Goal: Complete application form: Complete application form

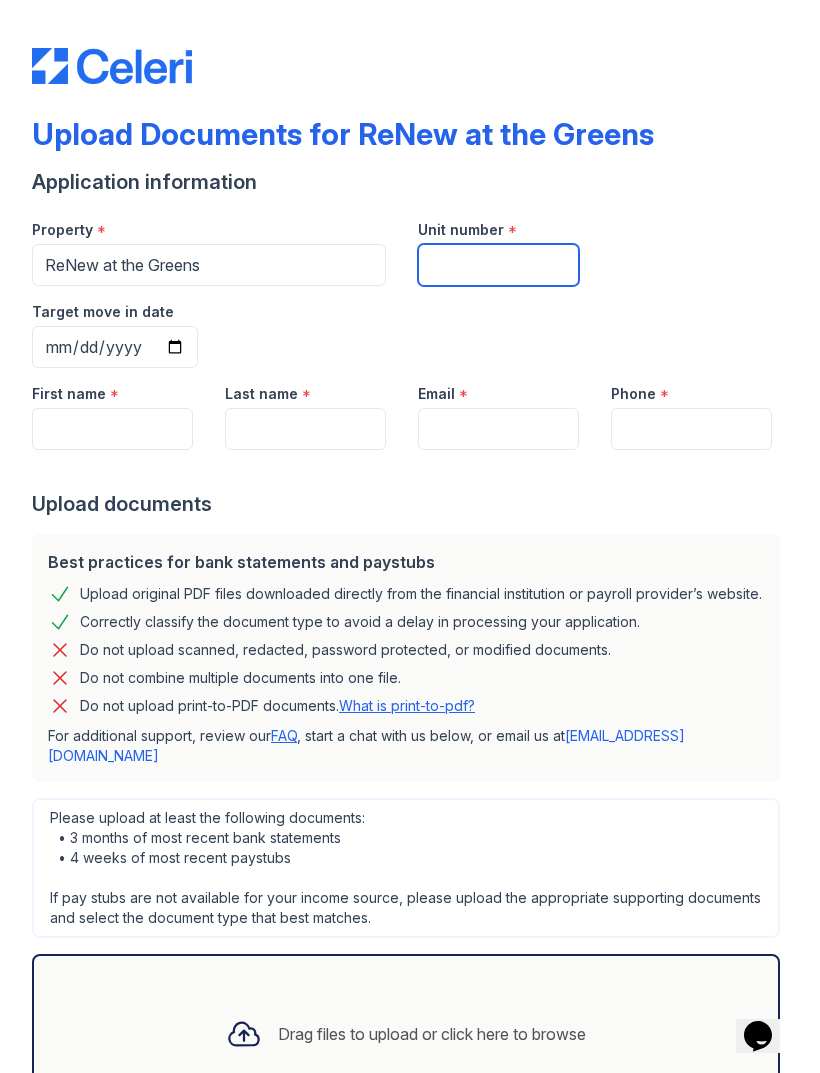
click at [504, 273] on input "Unit number" at bounding box center [498, 265] width 161 height 42
type input "23108"
click at [198, 326] on input "Target move in date" at bounding box center [115, 347] width 166 height 42
type input "[DATE]"
click at [149, 408] on input "First name" at bounding box center [112, 429] width 161 height 42
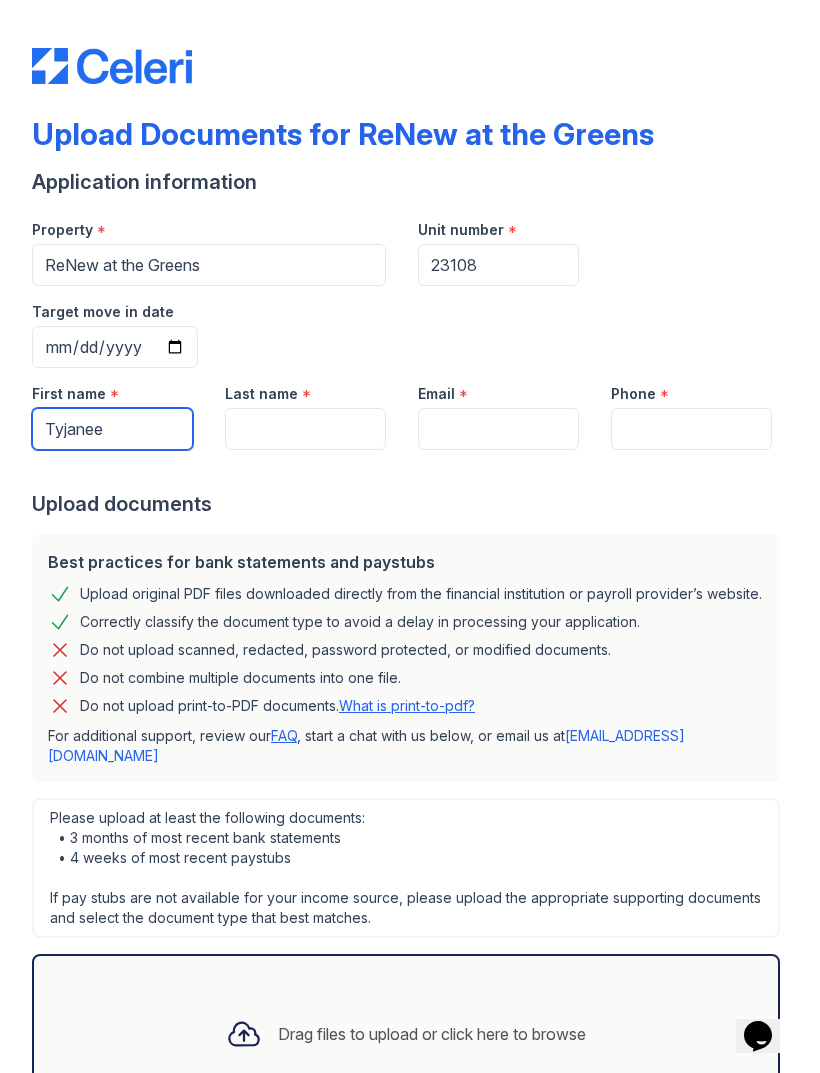
type input "Tyjanee"
click at [358, 408] on input "Last name" at bounding box center [305, 429] width 161 height 42
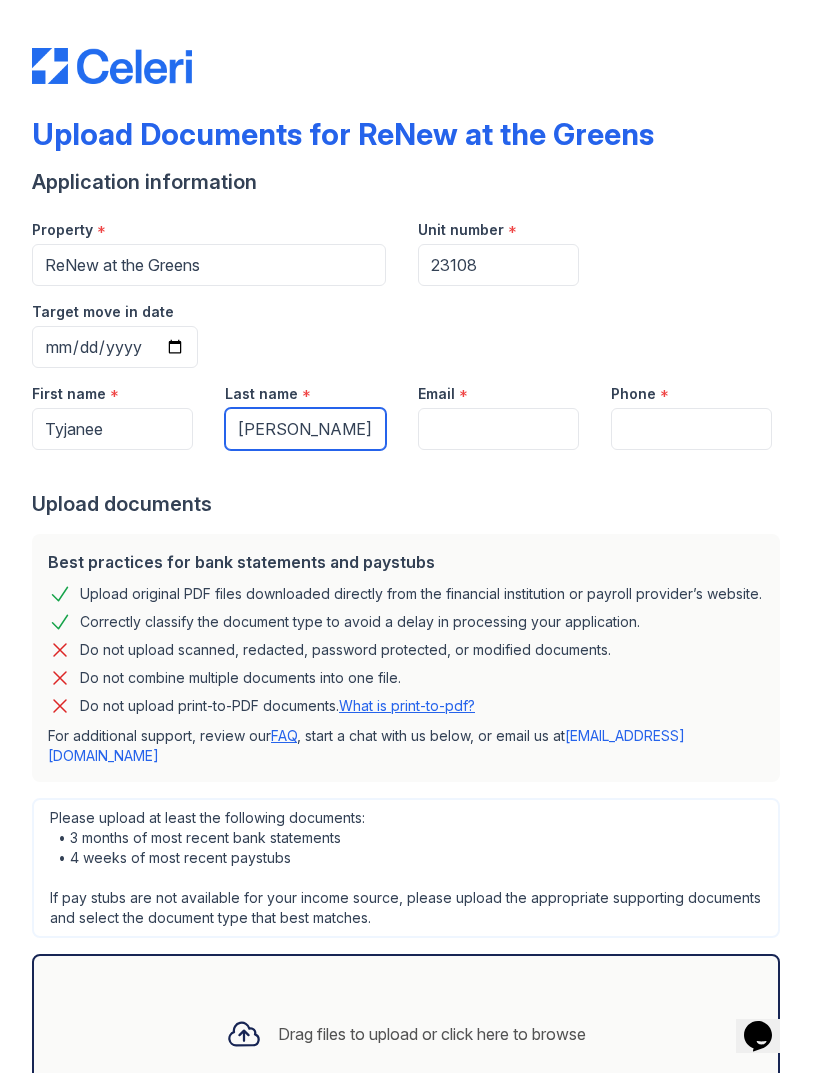
type input "[PERSON_NAME]"
click at [511, 408] on input "Email" at bounding box center [498, 429] width 161 height 42
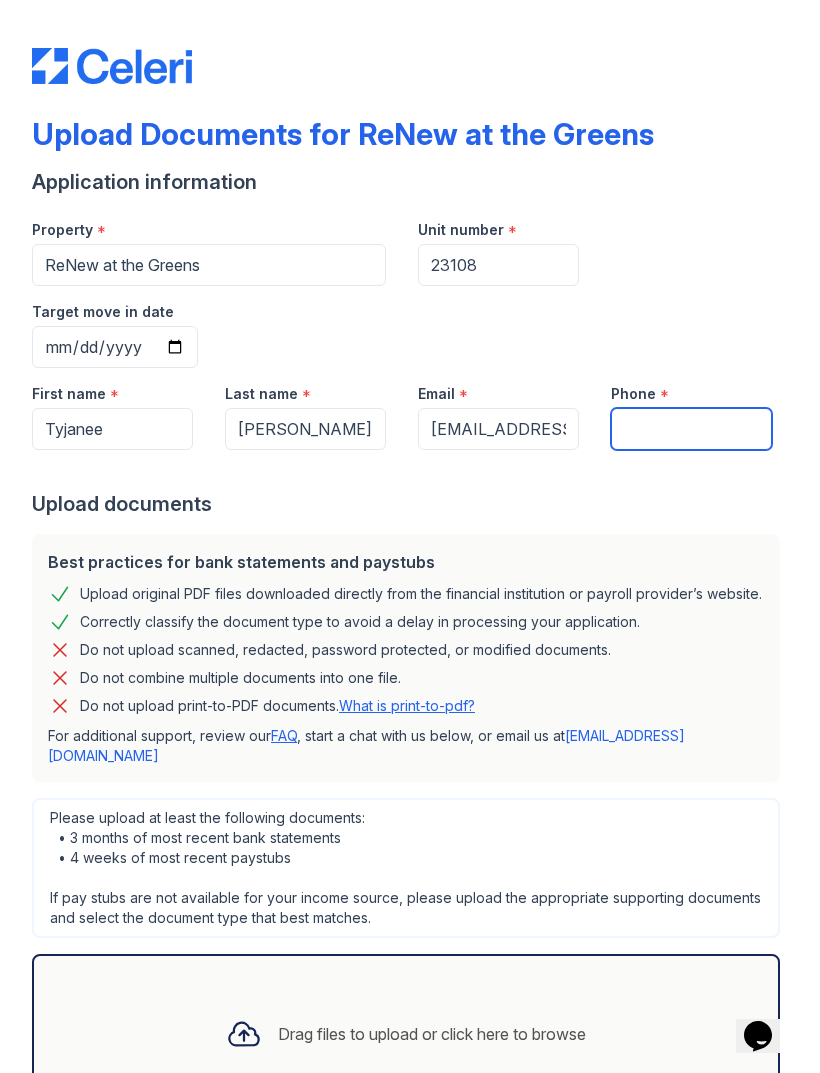
click at [707, 408] on input "Phone" at bounding box center [691, 429] width 161 height 42
click at [568, 408] on input "[EMAIL_ADDRESS]" at bounding box center [498, 429] width 161 height 42
click at [542, 408] on input "[EMAIL_ADDRESS]" at bounding box center [498, 429] width 161 height 42
type input "[EMAIL_ADDRESS][DOMAIN_NAME]"
click at [669, 408] on input "Phone" at bounding box center [691, 429] width 161 height 42
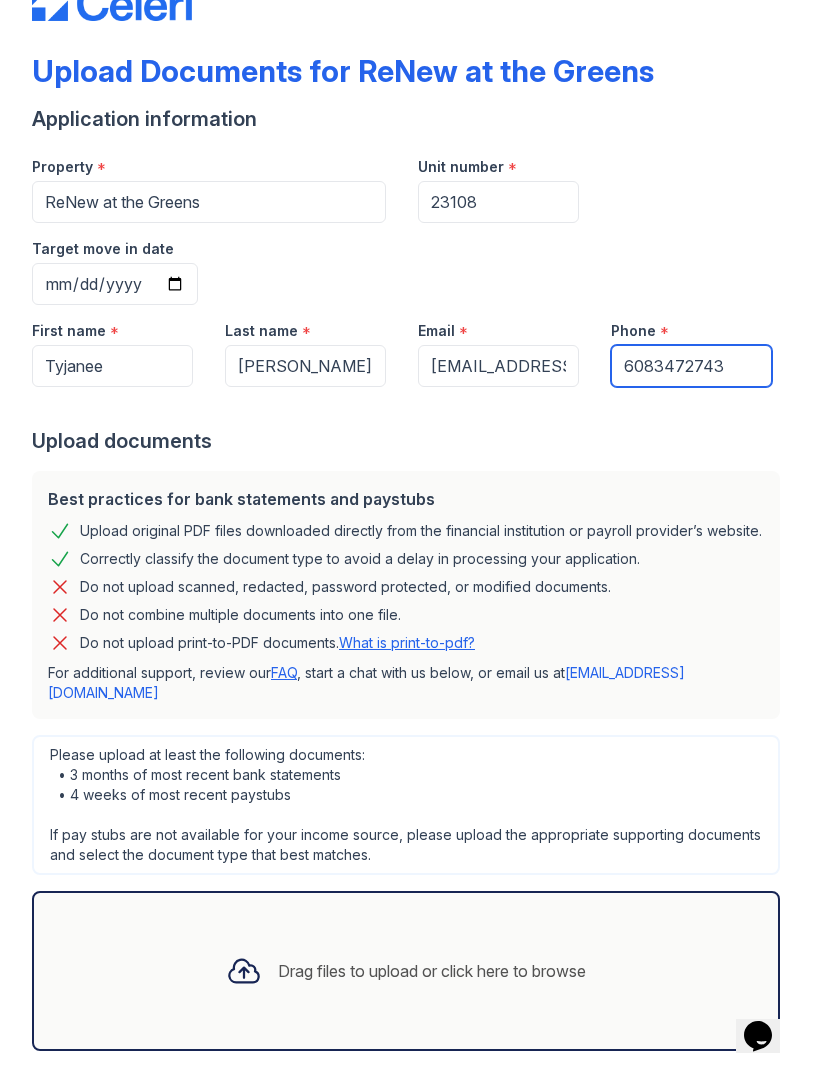
scroll to position [63, 0]
type input "6083472743"
click at [798, 357] on div "Upload Documents for ReNew at the Greens Application information Property * ReN…" at bounding box center [410, 473] width 820 height 1073
click at [248, 960] on icon at bounding box center [243, 971] width 29 height 23
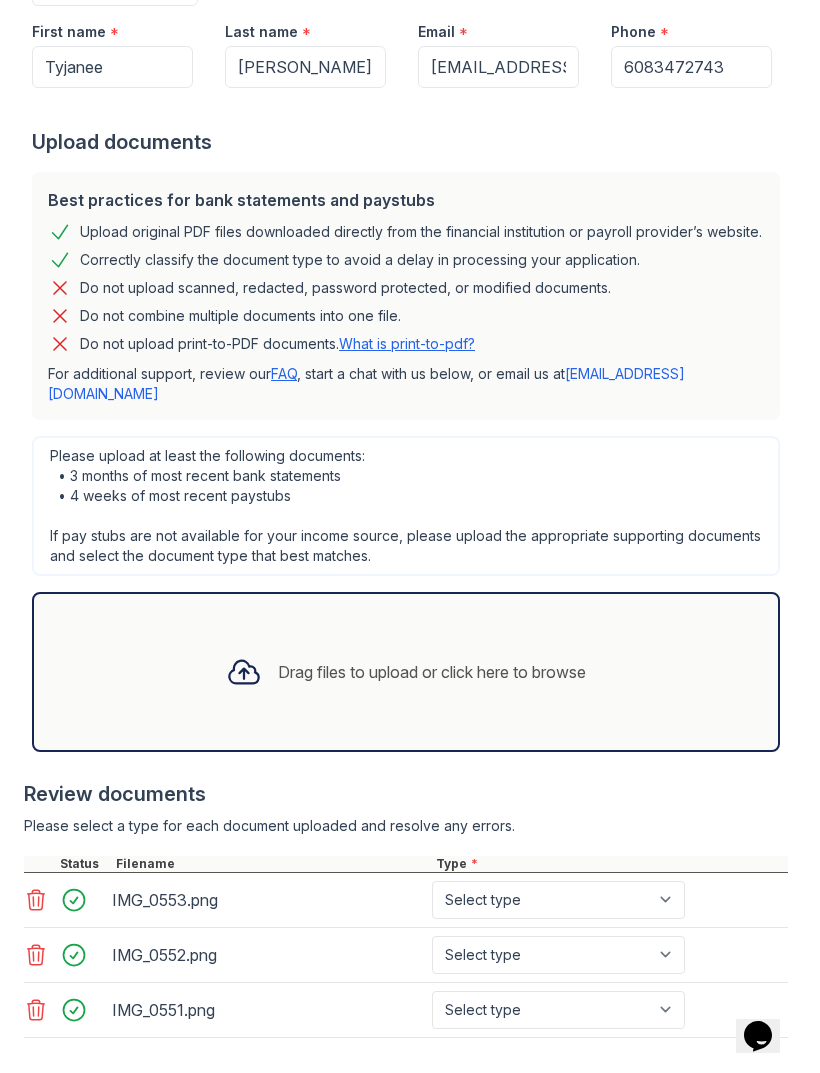
scroll to position [361, 0]
click at [620, 882] on select "Select type Paystub Bank Statement Offer Letter Tax Documents Benefit Award Let…" at bounding box center [558, 901] width 253 height 38
select select "offer_letter"
click at [640, 937] on select "Select type Paystub Bank Statement Offer Letter Tax Documents Benefit Award Let…" at bounding box center [558, 956] width 253 height 38
select select "offer_letter"
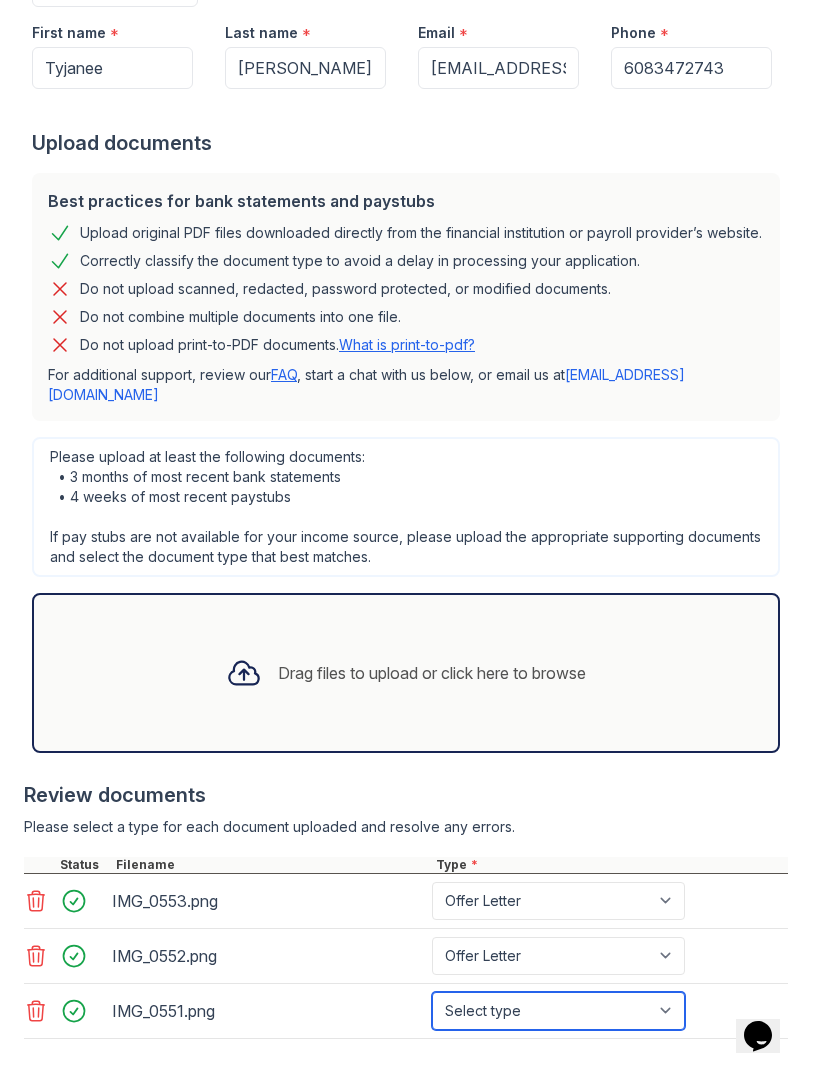
click at [565, 992] on select "Select type Paystub Bank Statement Offer Letter Tax Documents Benefit Award Let…" at bounding box center [558, 1011] width 253 height 38
select select "offer_letter"
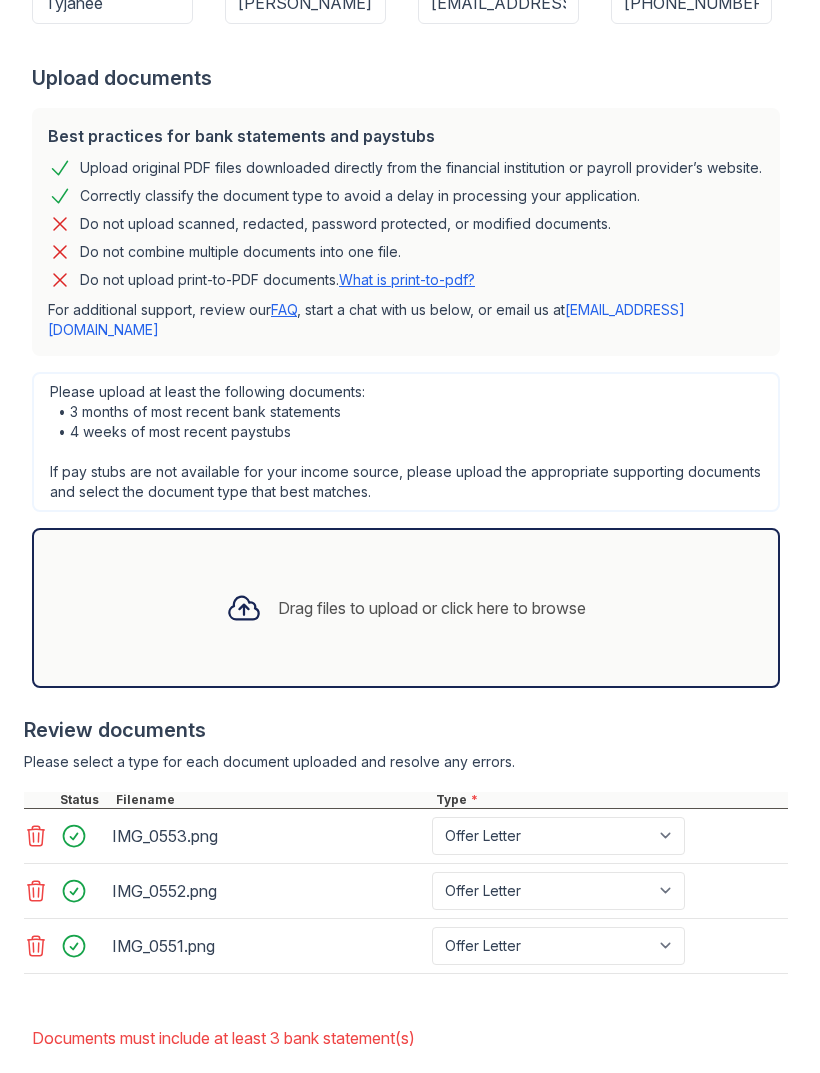
scroll to position [481, 0]
click at [580, 818] on select "Paystub Bank Statement Offer Letter Tax Documents Benefit Award Letter Investme…" at bounding box center [558, 837] width 253 height 38
select select "bank_statement"
click at [550, 873] on select "Paystub Bank Statement Offer Letter Tax Documents Benefit Award Letter Investme…" at bounding box center [558, 892] width 253 height 38
click at [543, 873] on select "Paystub Bank Statement Offer Letter Tax Documents Benefit Award Letter Investme…" at bounding box center [558, 892] width 253 height 38
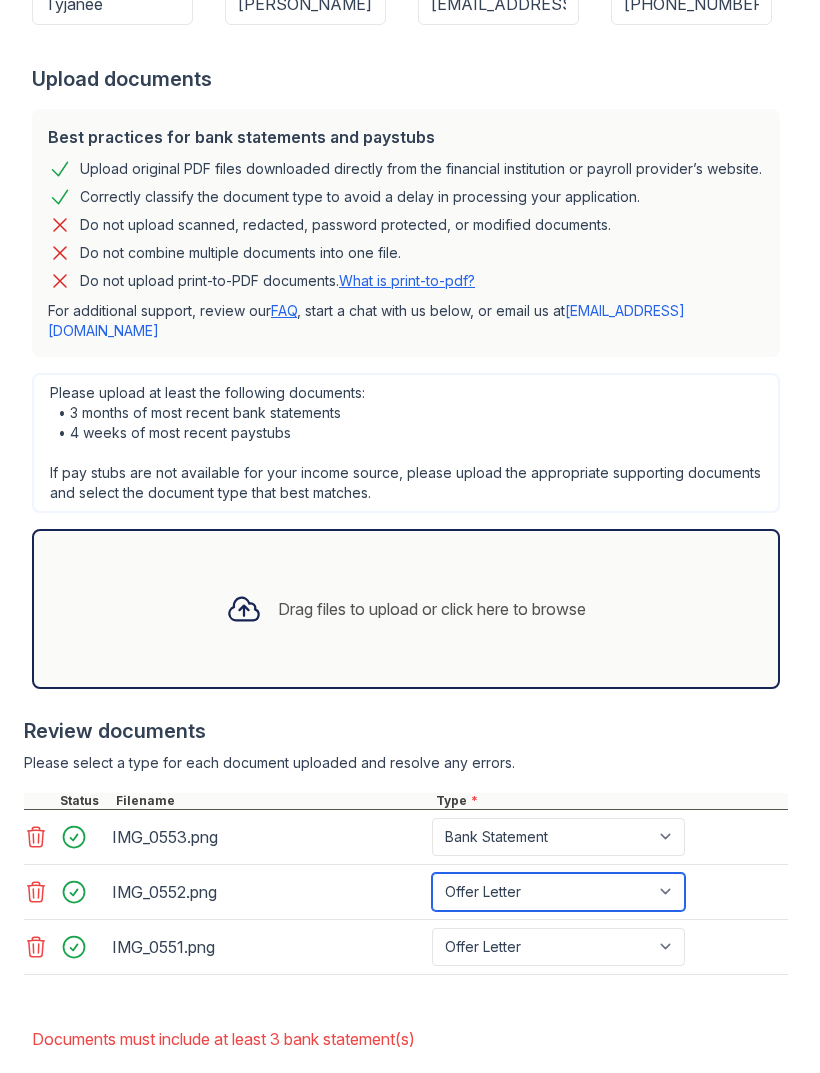
select select "bank_statement"
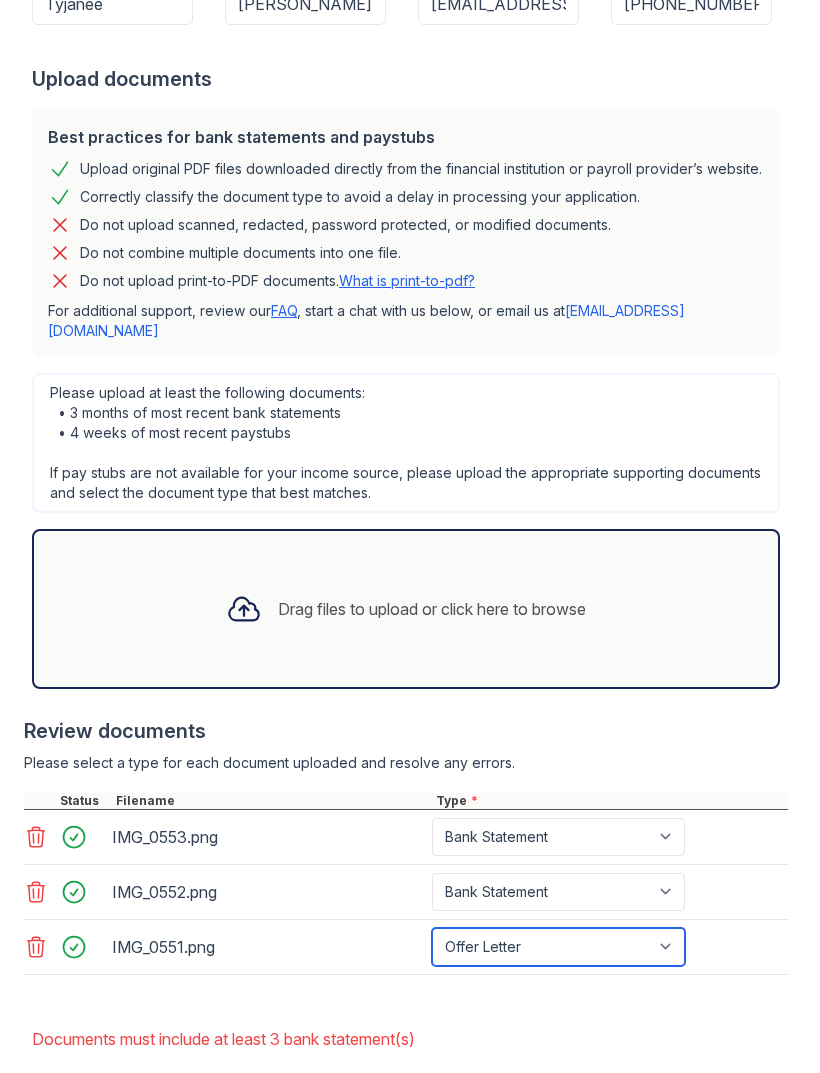
click at [553, 928] on select "Paystub Bank Statement Offer Letter Tax Documents Benefit Award Letter Investme…" at bounding box center [558, 947] width 253 height 38
select select "bank_statement"
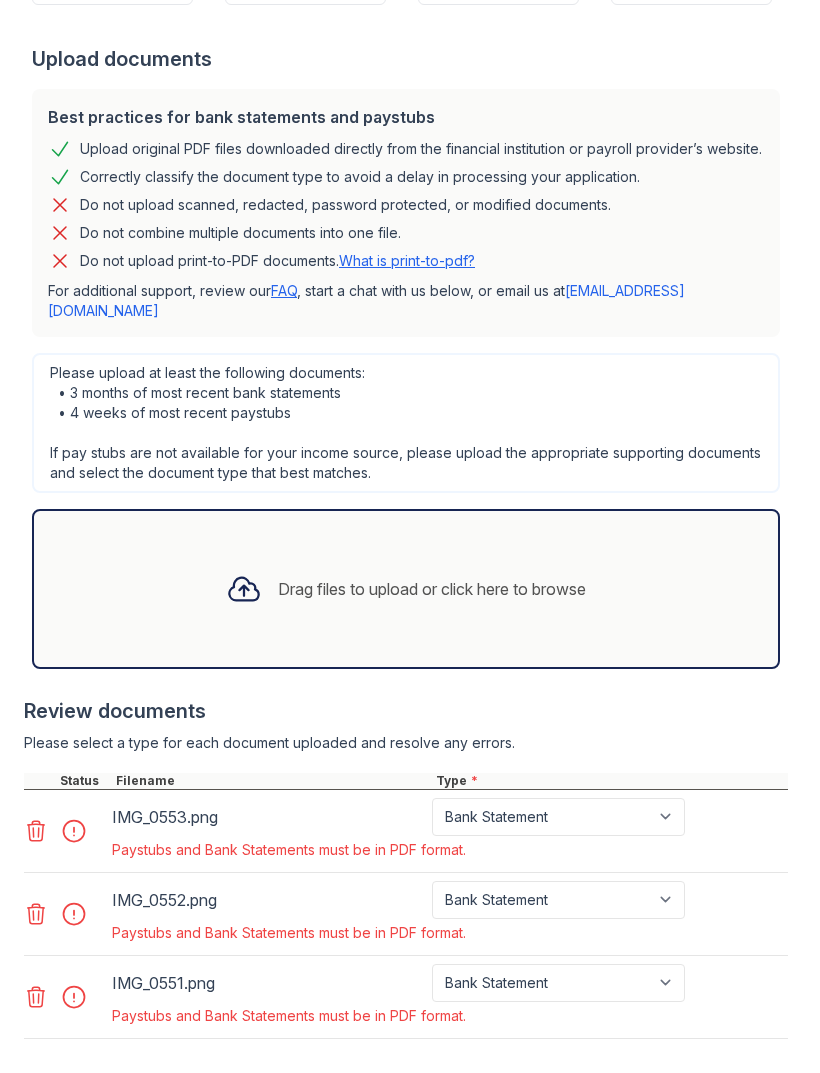
scroll to position [501, 0]
click at [193, 1006] on div "Paystubs and Bank Statements must be in PDF format." at bounding box center [400, 1016] width 577 height 20
click at [63, 817] on div at bounding box center [80, 831] width 56 height 28
click at [68, 817] on div at bounding box center [80, 831] width 56 height 28
click at [79, 817] on div at bounding box center [80, 831] width 56 height 28
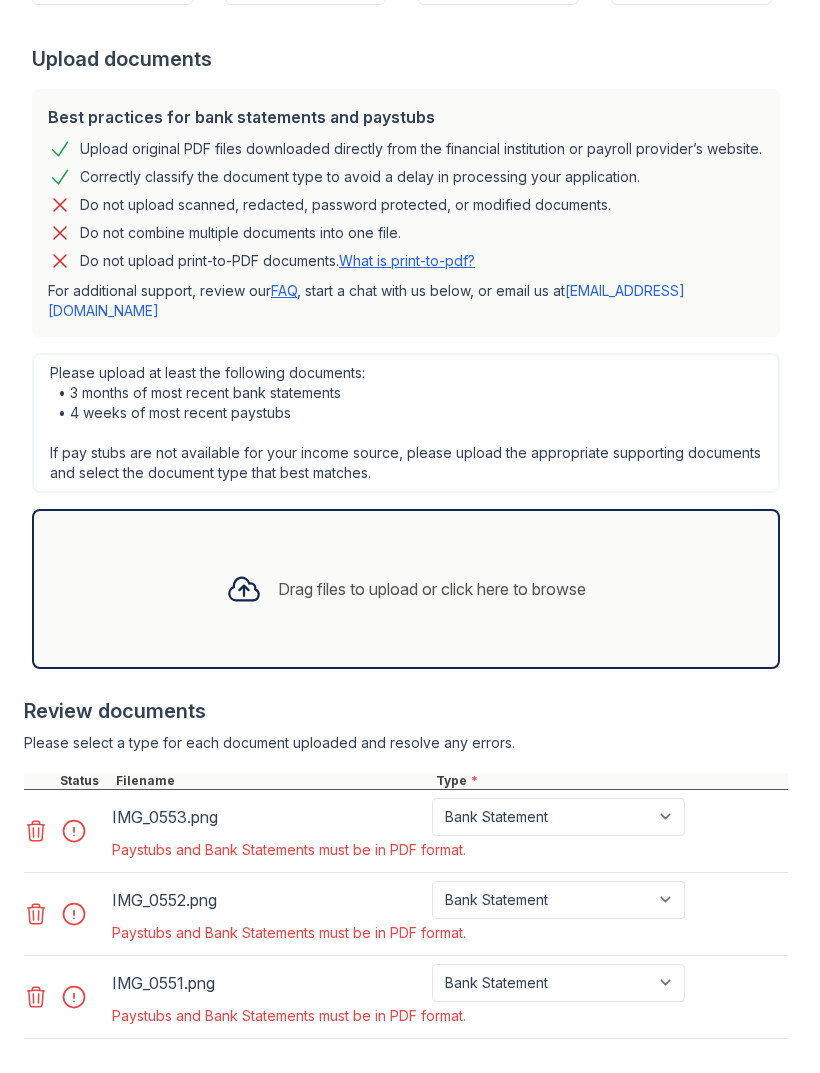
click at [89, 817] on div at bounding box center [80, 831] width 56 height 28
click at [83, 817] on div at bounding box center [80, 831] width 56 height 28
click at [369, 840] on div "Paystubs and Bank Statements must be in PDF format." at bounding box center [400, 850] width 577 height 20
click at [33, 819] on icon at bounding box center [36, 831] width 24 height 24
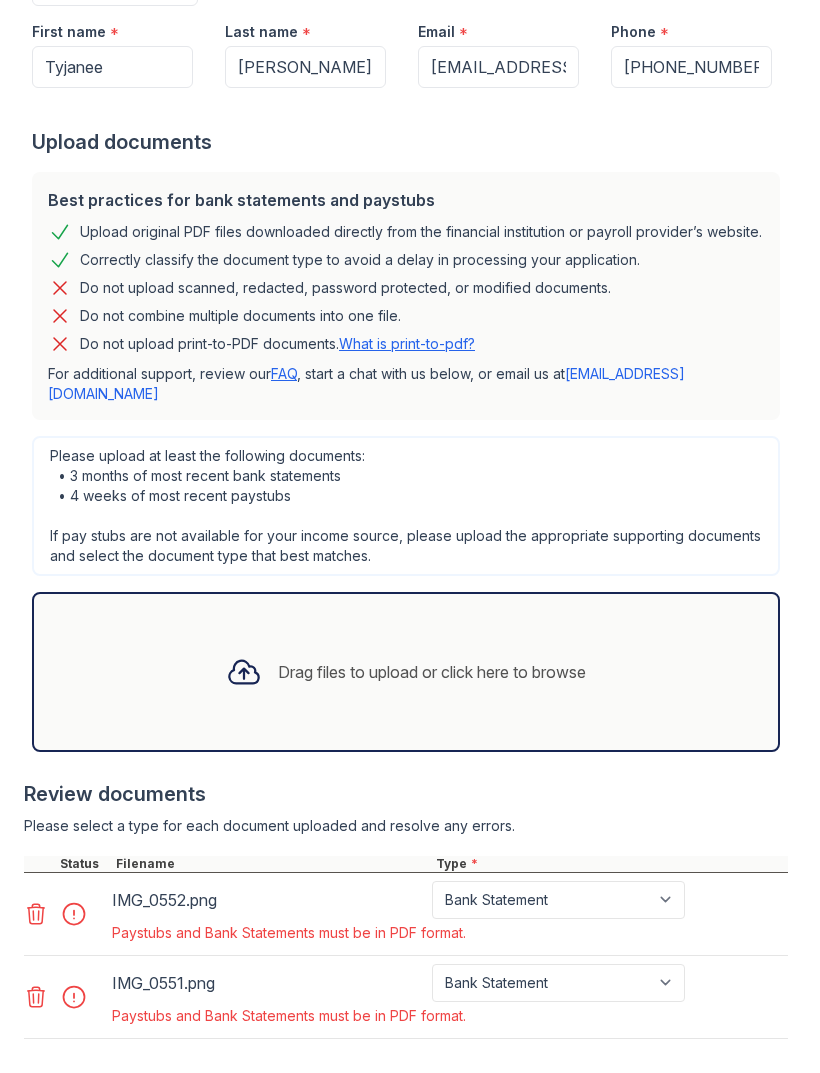
click at [38, 902] on icon at bounding box center [36, 914] width 24 height 24
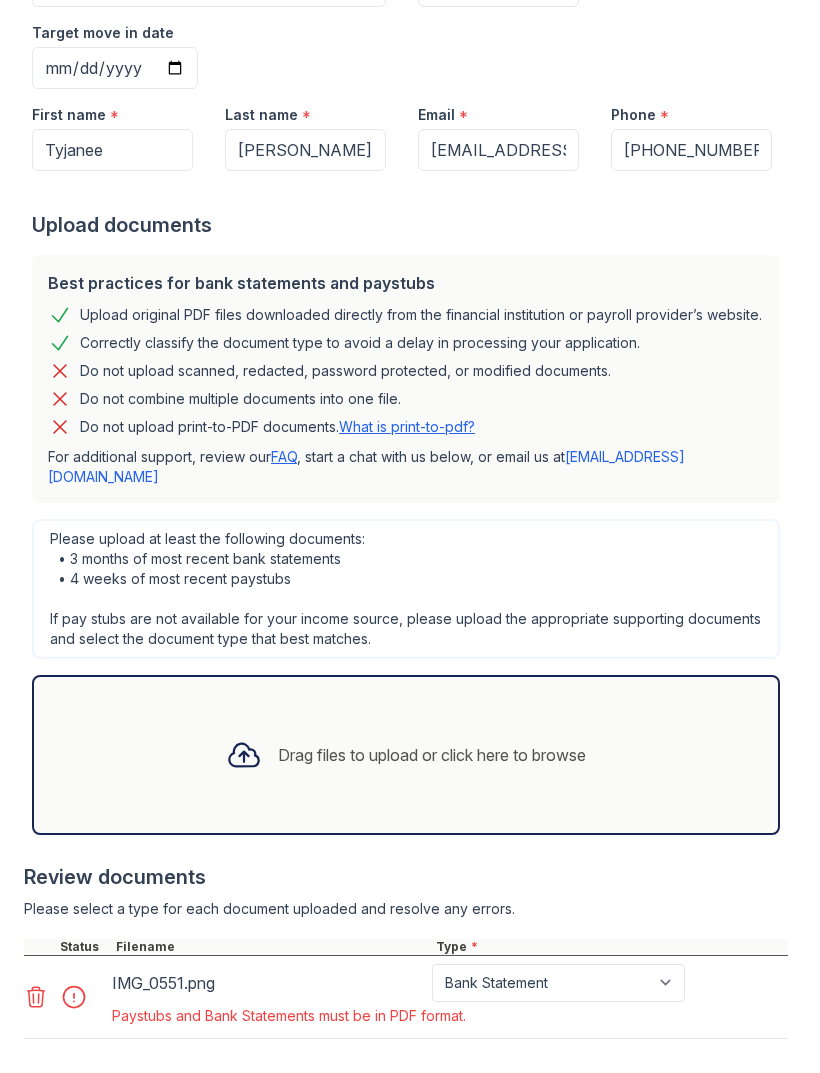
click at [25, 985] on icon at bounding box center [36, 997] width 24 height 24
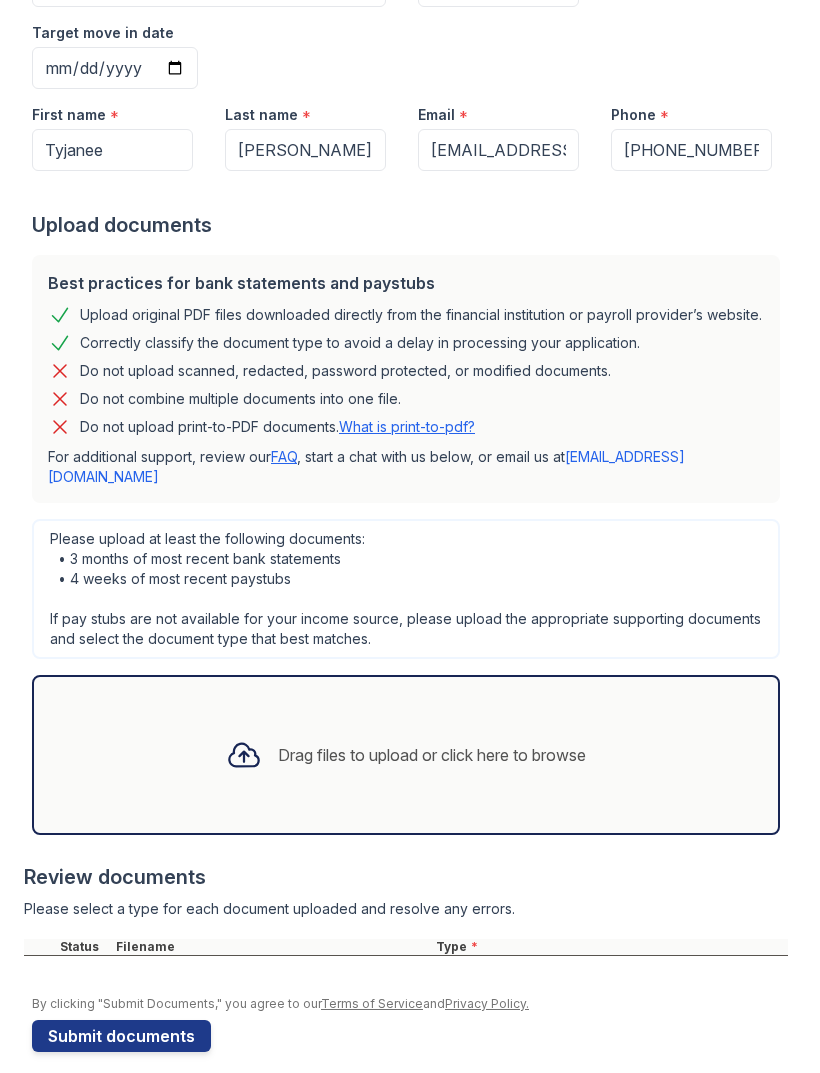
scroll to position [252, 0]
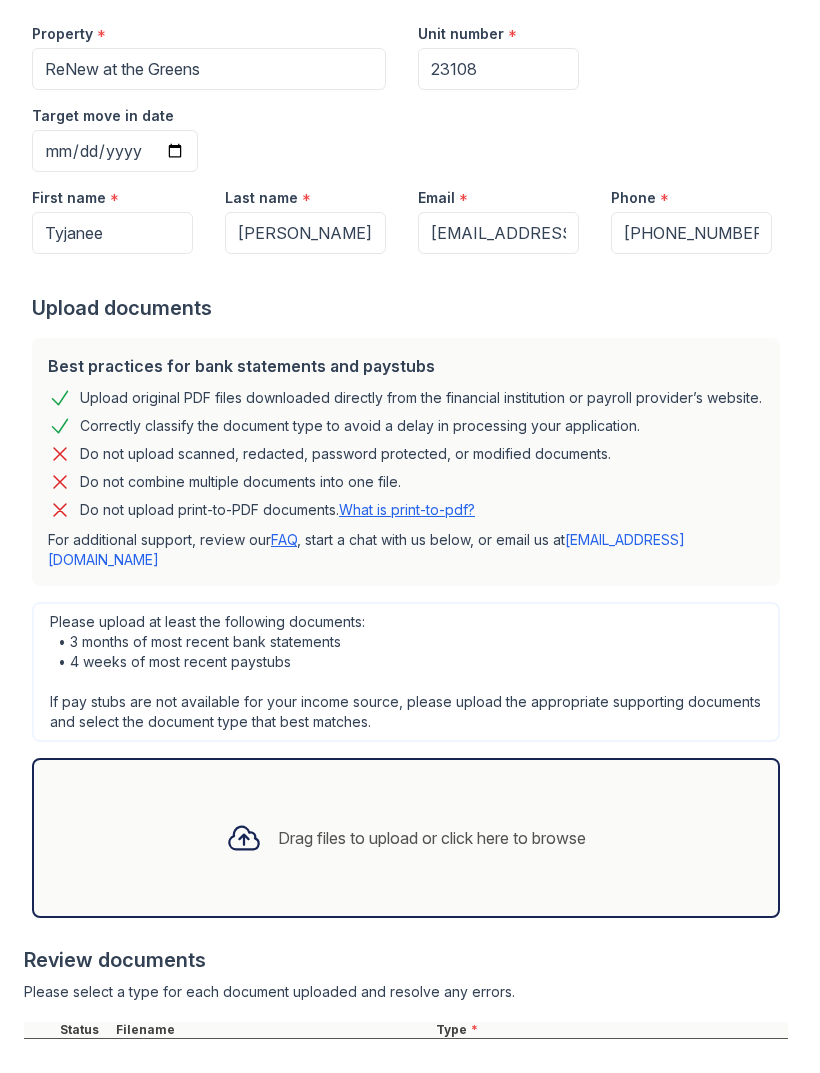
click at [404, 804] on div "Drag files to upload or click here to browse" at bounding box center [406, 838] width 392 height 68
click at [224, 758] on div "Drag files to upload or click here to browse" at bounding box center [406, 838] width 748 height 160
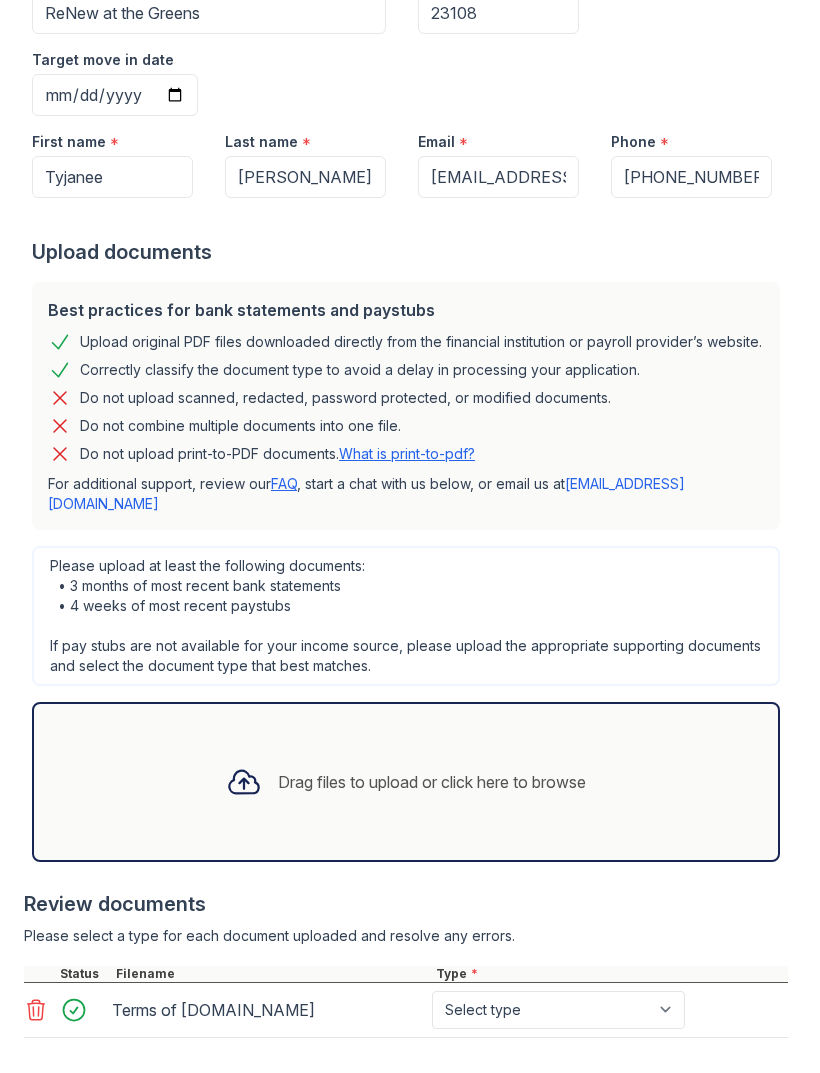
scroll to position [307, 0]
click at [207, 995] on div "Terms of [DOMAIN_NAME]" at bounding box center [268, 1011] width 312 height 32
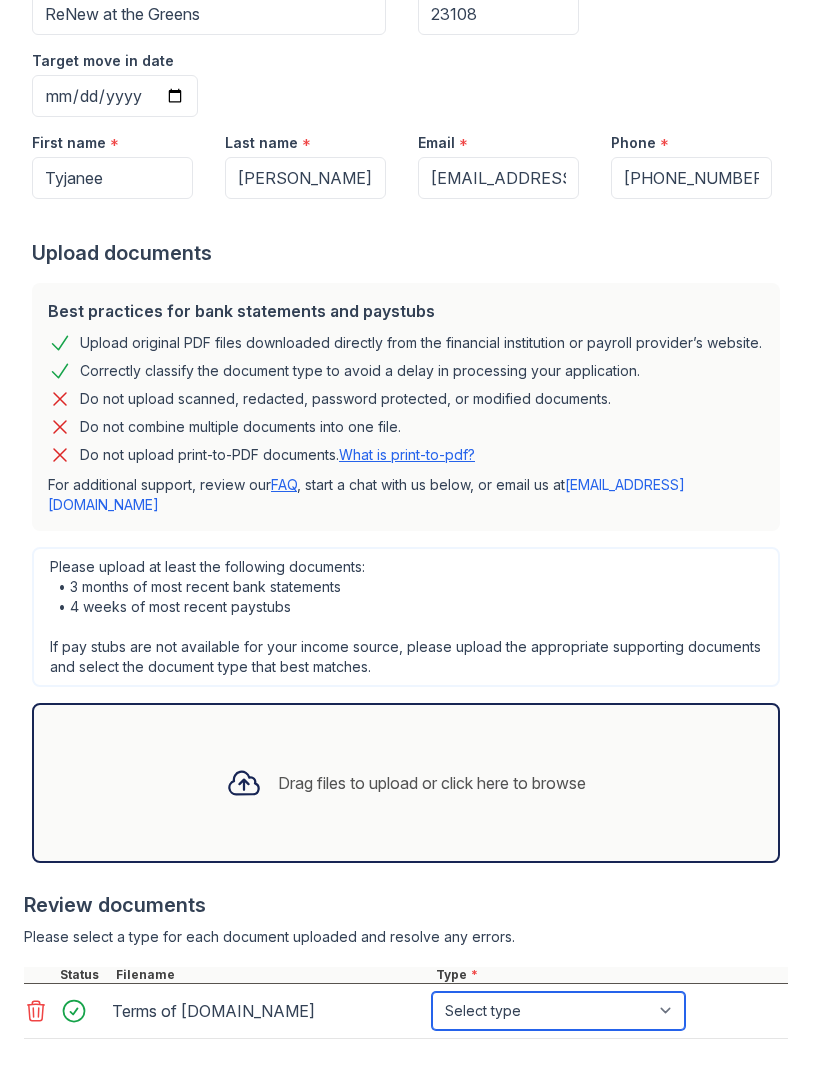
click at [603, 992] on select "Select type Paystub Bank Statement Offer Letter Tax Documents Benefit Award Let…" at bounding box center [558, 1011] width 253 height 38
click at [191, 995] on div "Terms of [DOMAIN_NAME]" at bounding box center [268, 1011] width 312 height 32
click at [186, 703] on div "Drag files to upload or click here to browse" at bounding box center [406, 783] width 748 height 160
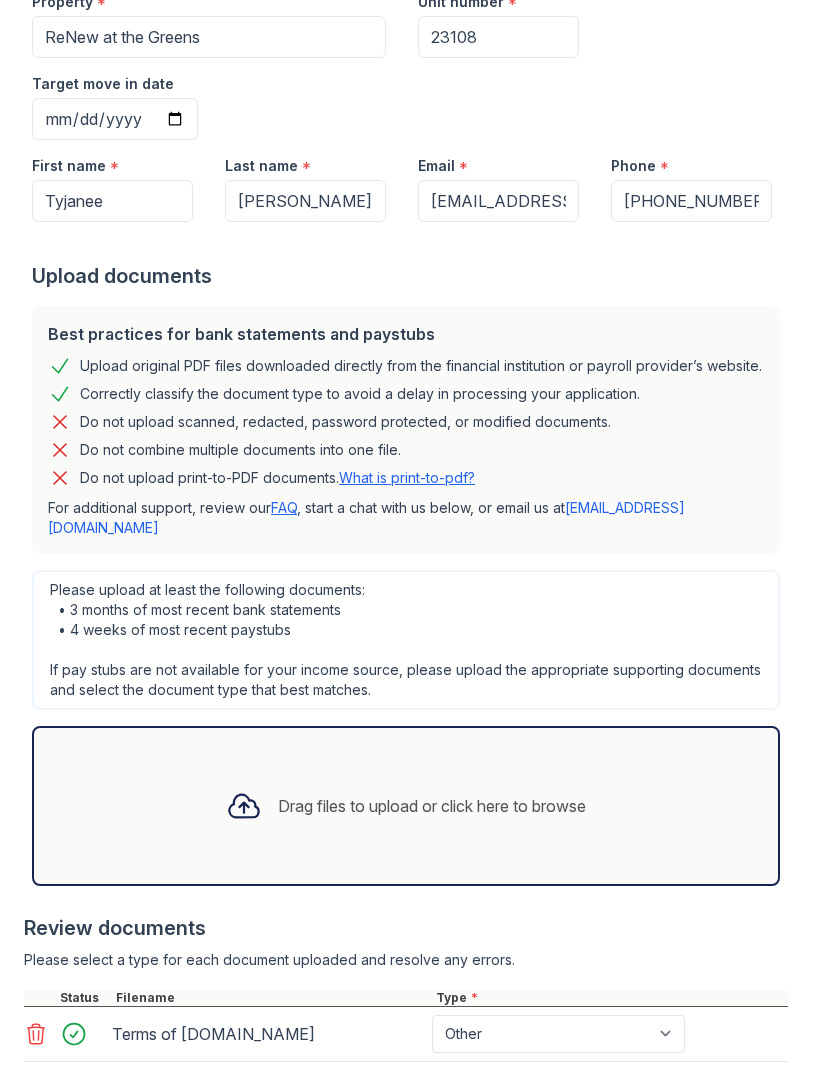
scroll to position [285, 0]
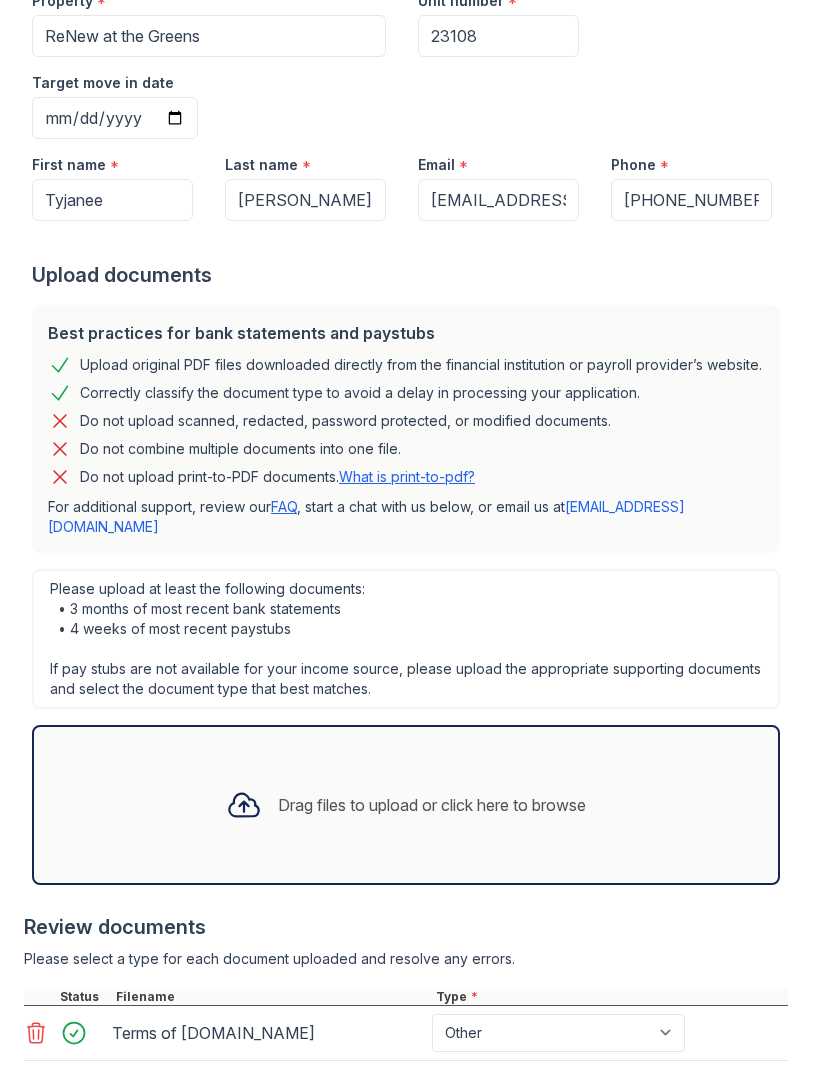
click at [183, 1017] on div "Terms of [DOMAIN_NAME]" at bounding box center [268, 1033] width 312 height 32
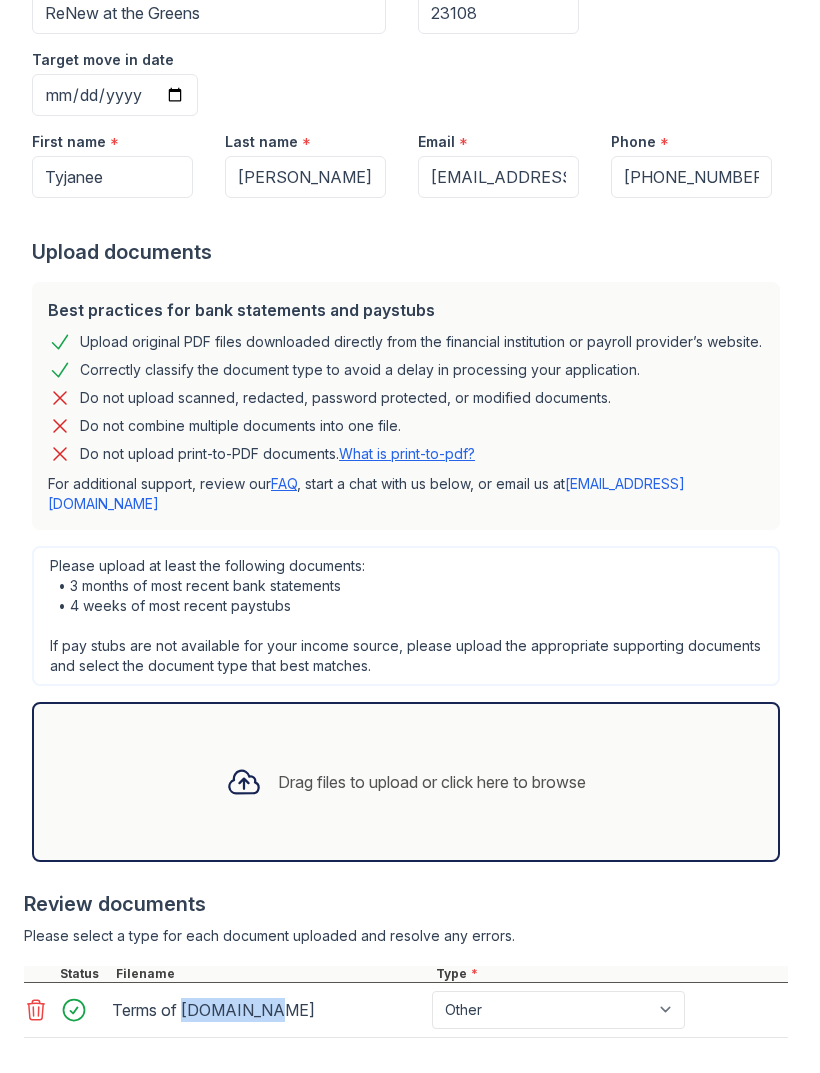
scroll to position [307, 0]
click at [724, 1039] on div at bounding box center [406, 1049] width 764 height 20
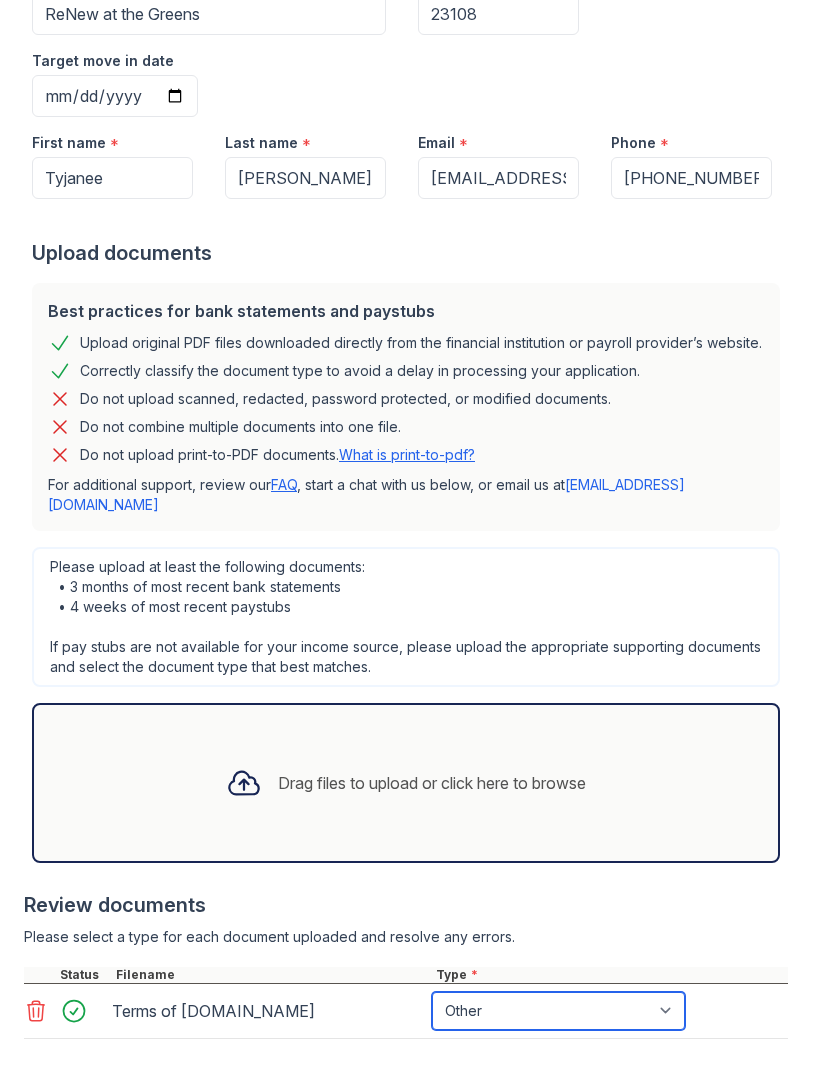
click at [670, 992] on select "Select type Paystub Bank Statement Offer Letter Tax Documents Benefit Award Let…" at bounding box center [558, 1011] width 253 height 38
select select "offer_letter"
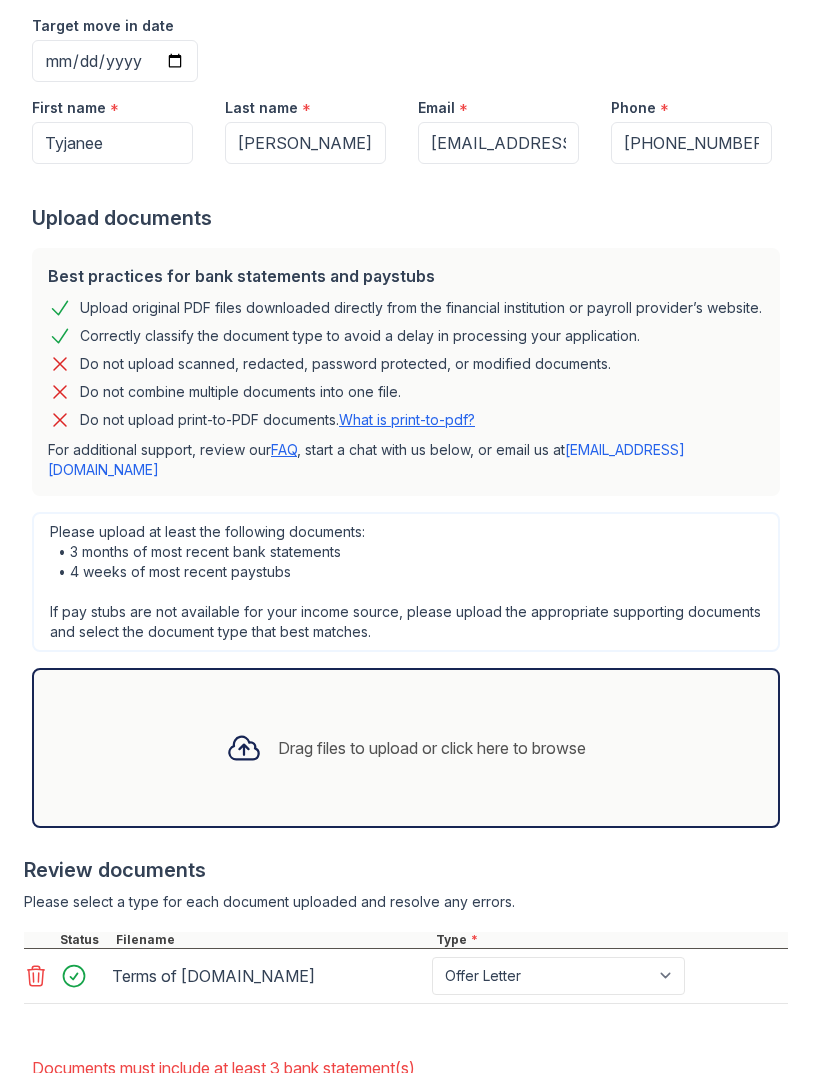
scroll to position [364, 0]
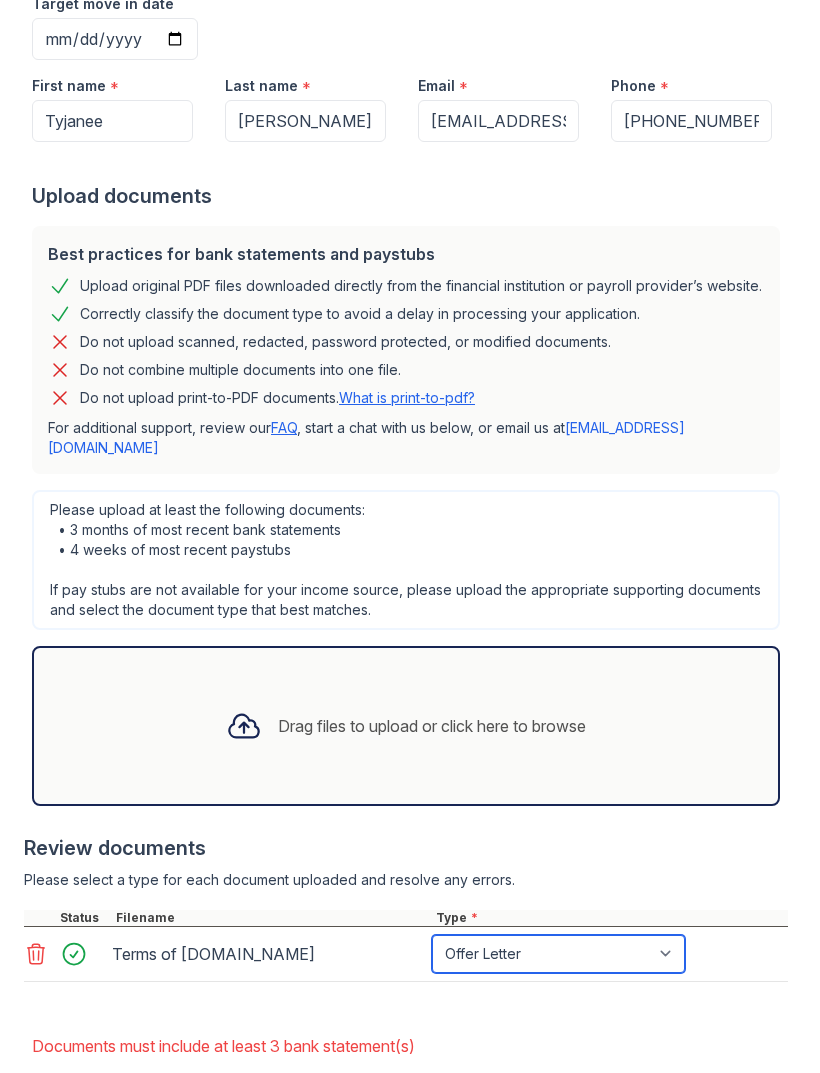
click at [521, 935] on select "Paystub Bank Statement Offer Letter Tax Documents Benefit Award Letter Investme…" at bounding box center [558, 954] width 253 height 38
select select "bank_statement"
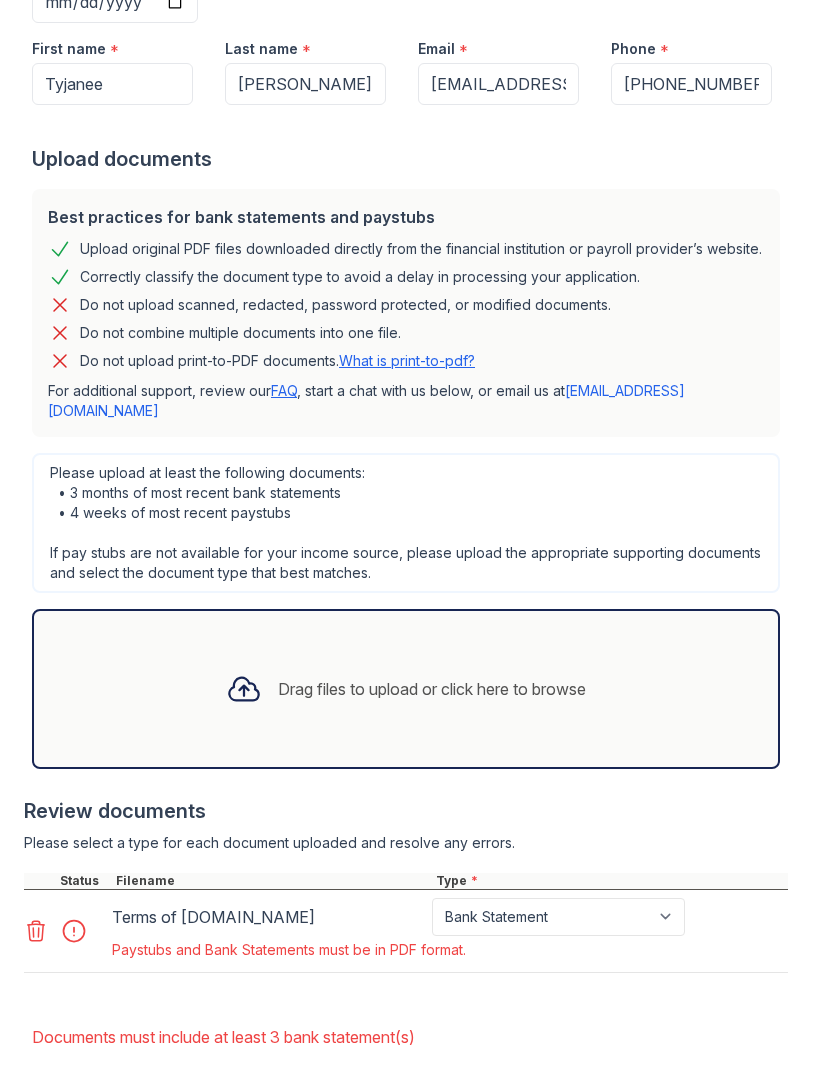
scroll to position [399, 0]
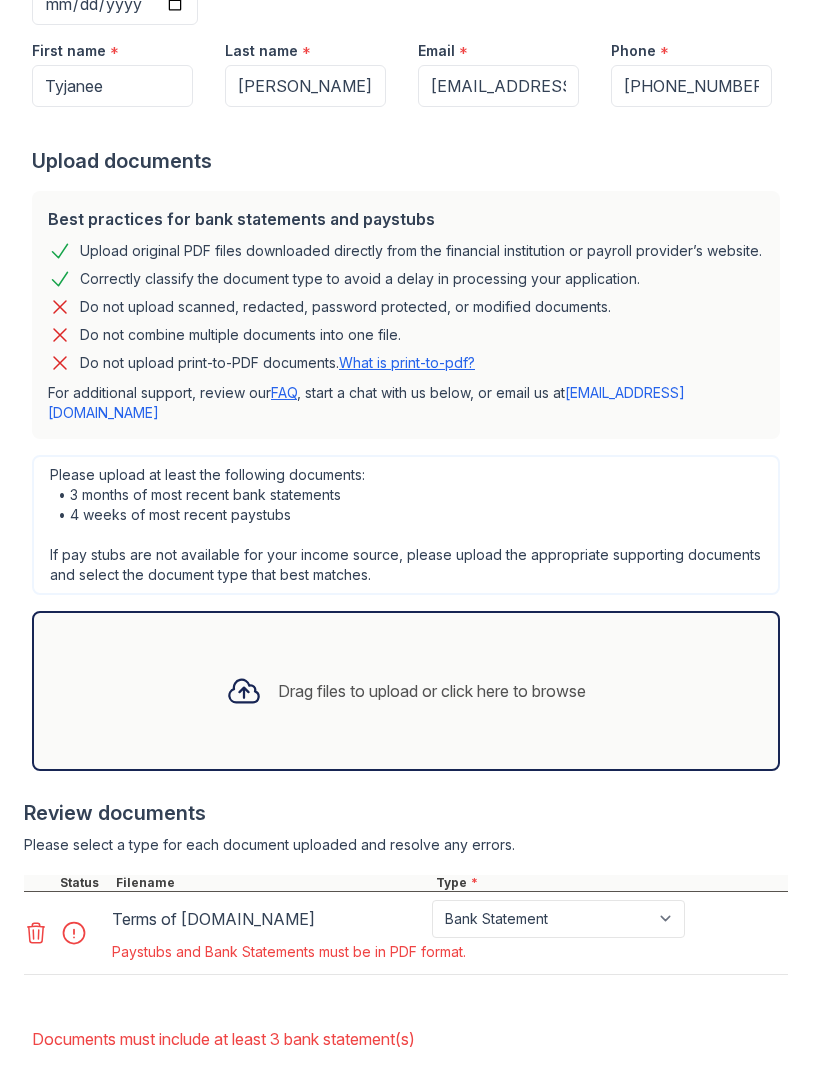
click at [744, 107] on div at bounding box center [410, 127] width 756 height 40
click at [625, 900] on select "Paystub Bank Statement Offer Letter Tax Documents Benefit Award Letter Investme…" at bounding box center [558, 919] width 253 height 38
click at [613, 900] on select "Paystub Bank Statement Offer Letter Tax Documents Benefit Award Letter Investme…" at bounding box center [558, 919] width 253 height 38
click at [632, 900] on select "Paystub Bank Statement Offer Letter Tax Documents Benefit Award Letter Investme…" at bounding box center [558, 919] width 253 height 38
select select "other"
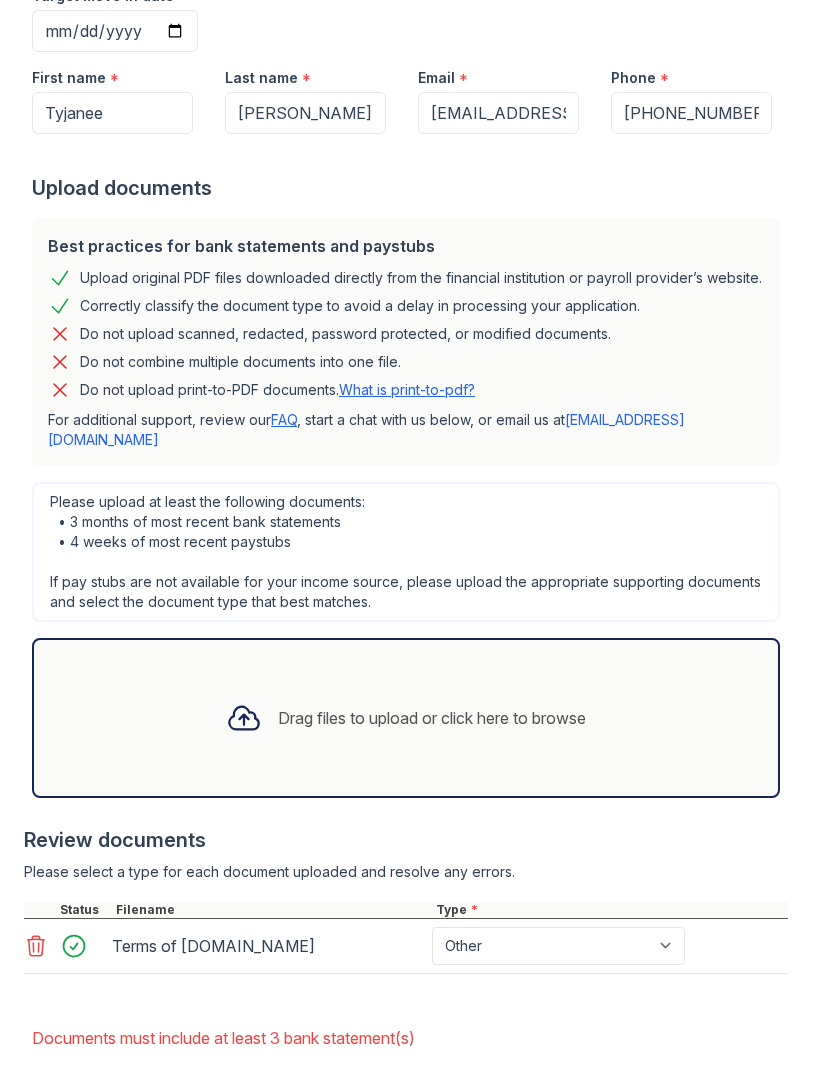
scroll to position [371, 0]
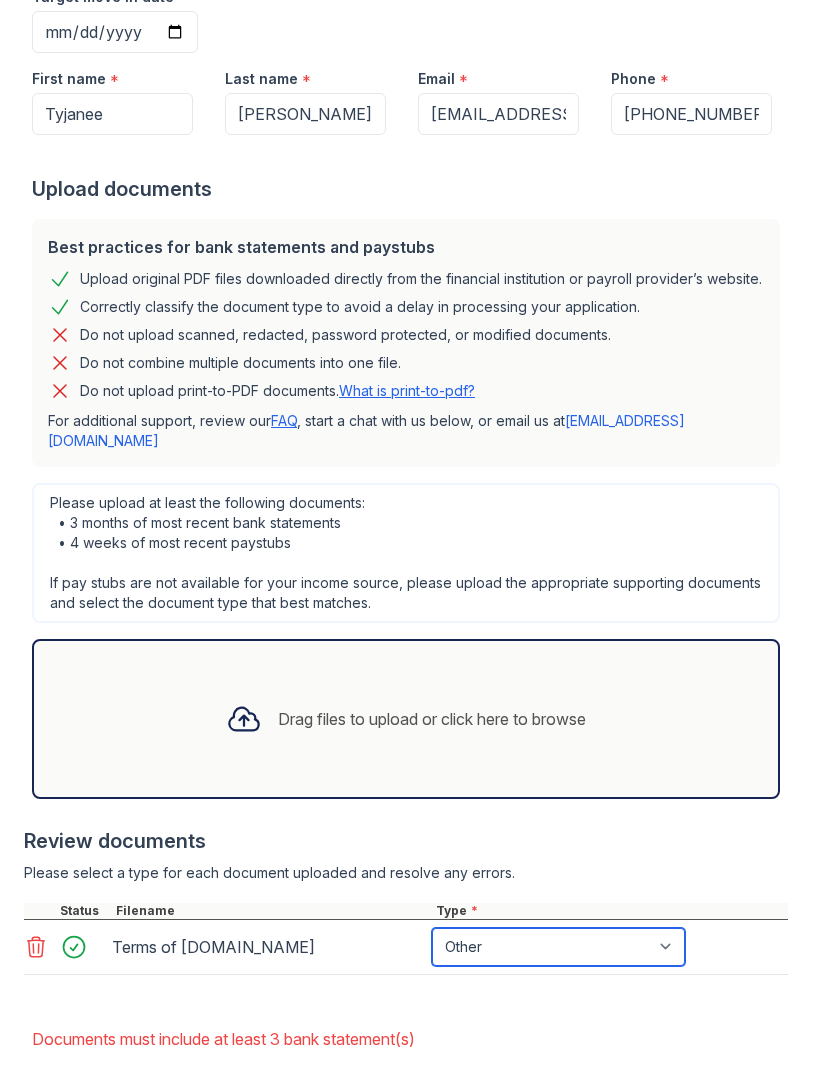
click at [627, 928] on select "Paystub Bank Statement Offer Letter Tax Documents Benefit Award Letter Investme…" at bounding box center [558, 947] width 253 height 38
click at [633, 928] on select "Paystub Bank Statement Offer Letter Tax Documents Benefit Award Letter Investme…" at bounding box center [558, 947] width 253 height 38
select select "offer_letter"
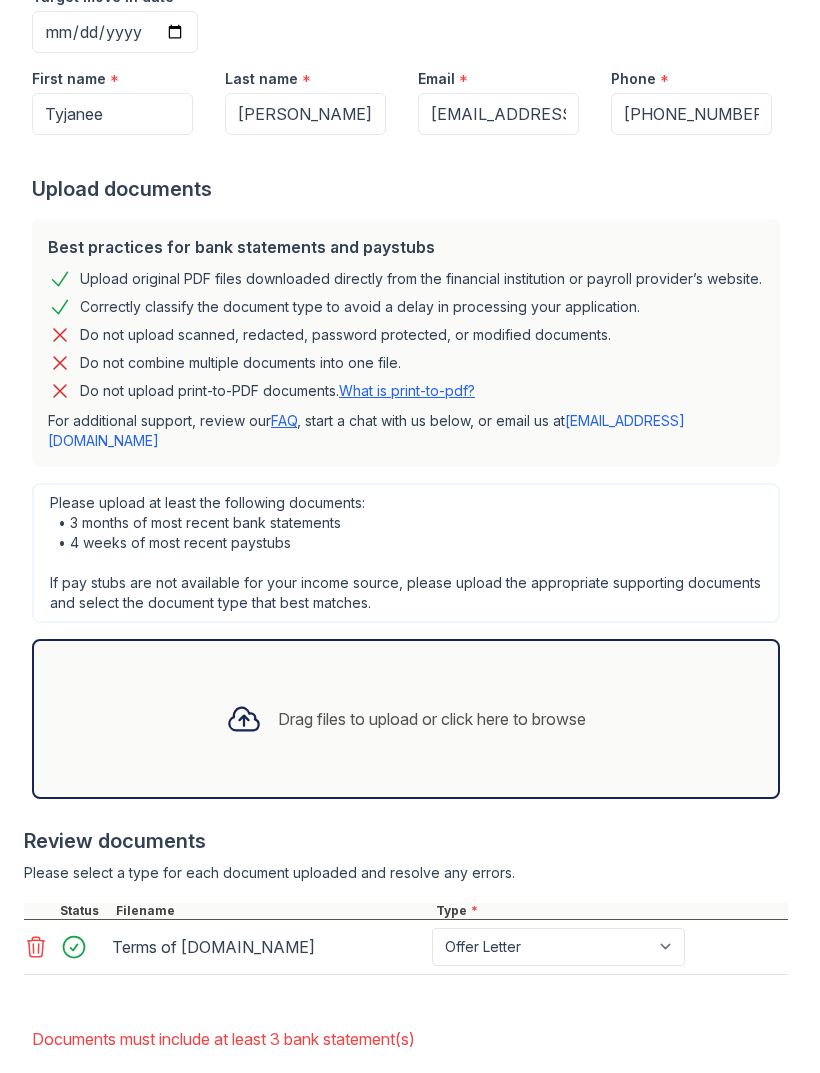
click at [693, 641] on div "Drag files to upload or click here to browse" at bounding box center [406, 719] width 748 height 160
click at [642, 928] on select "Paystub Bank Statement Offer Letter Tax Documents Benefit Award Letter Investme…" at bounding box center [558, 947] width 253 height 38
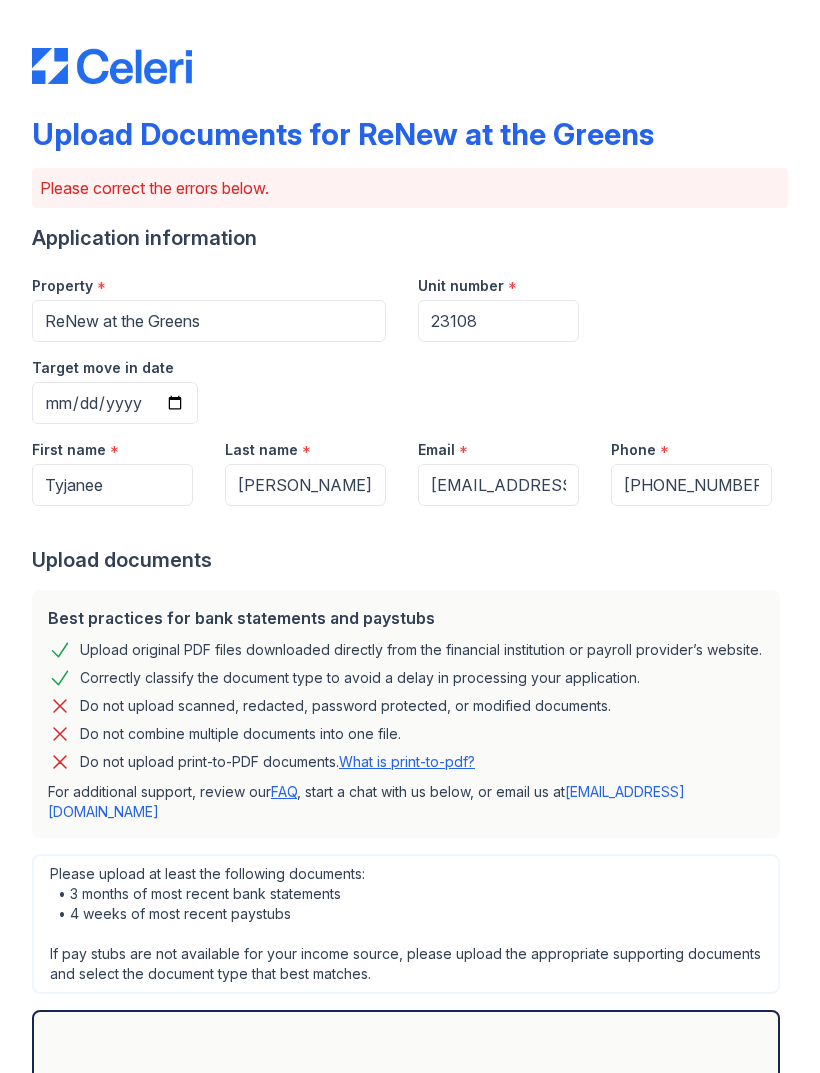
click at [628, 1010] on div "Drag files to upload or click here to browse" at bounding box center [406, 1090] width 748 height 160
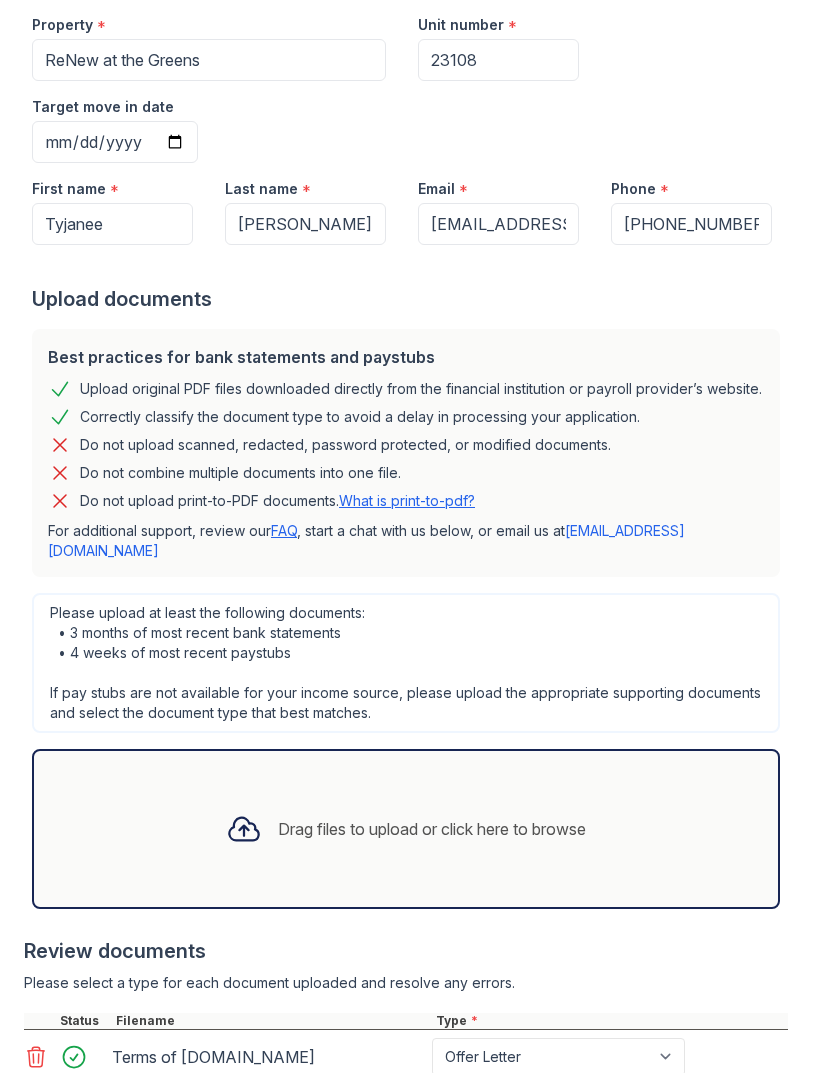
scroll to position [270, 0]
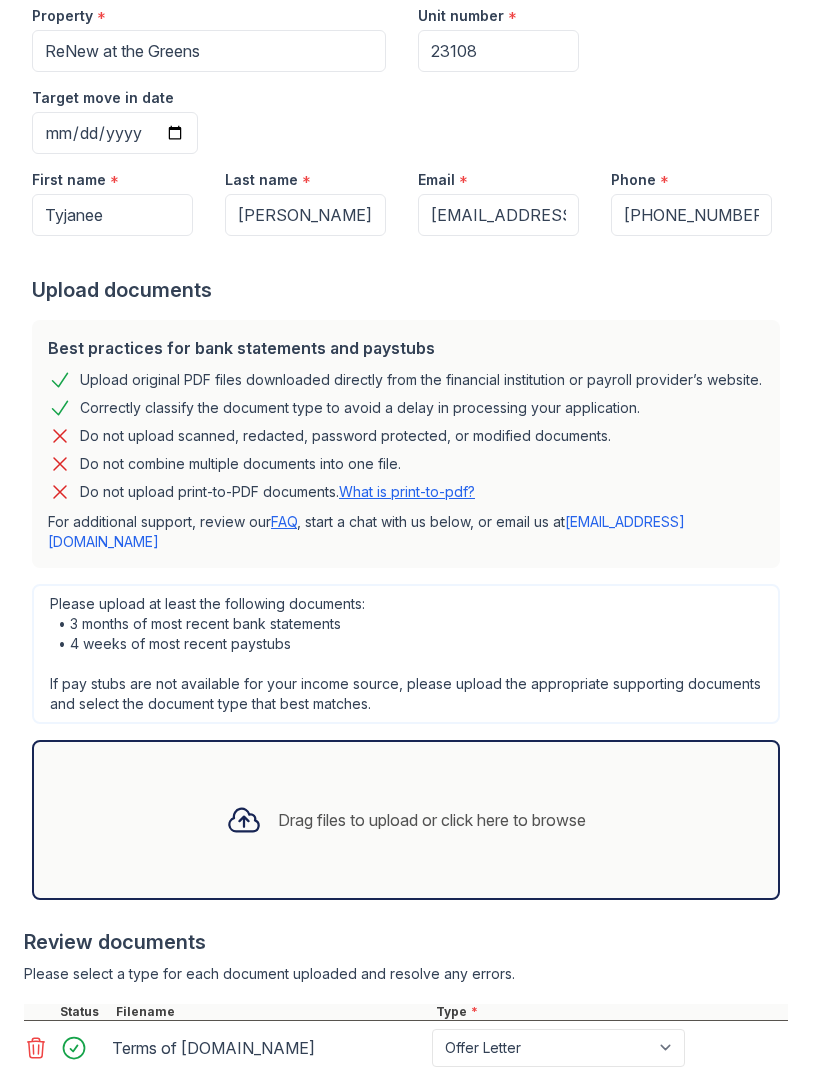
click at [581, 740] on div "Drag files to upload or click here to browse" at bounding box center [406, 820] width 748 height 160
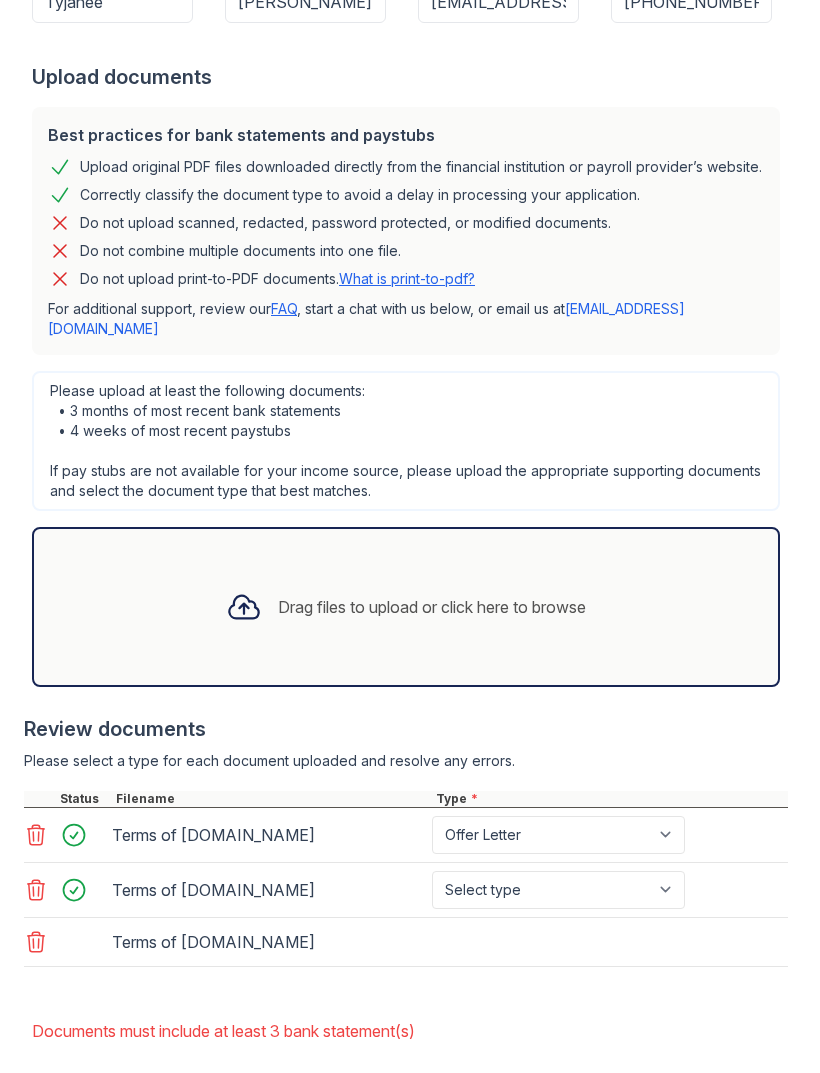
scroll to position [478, 0]
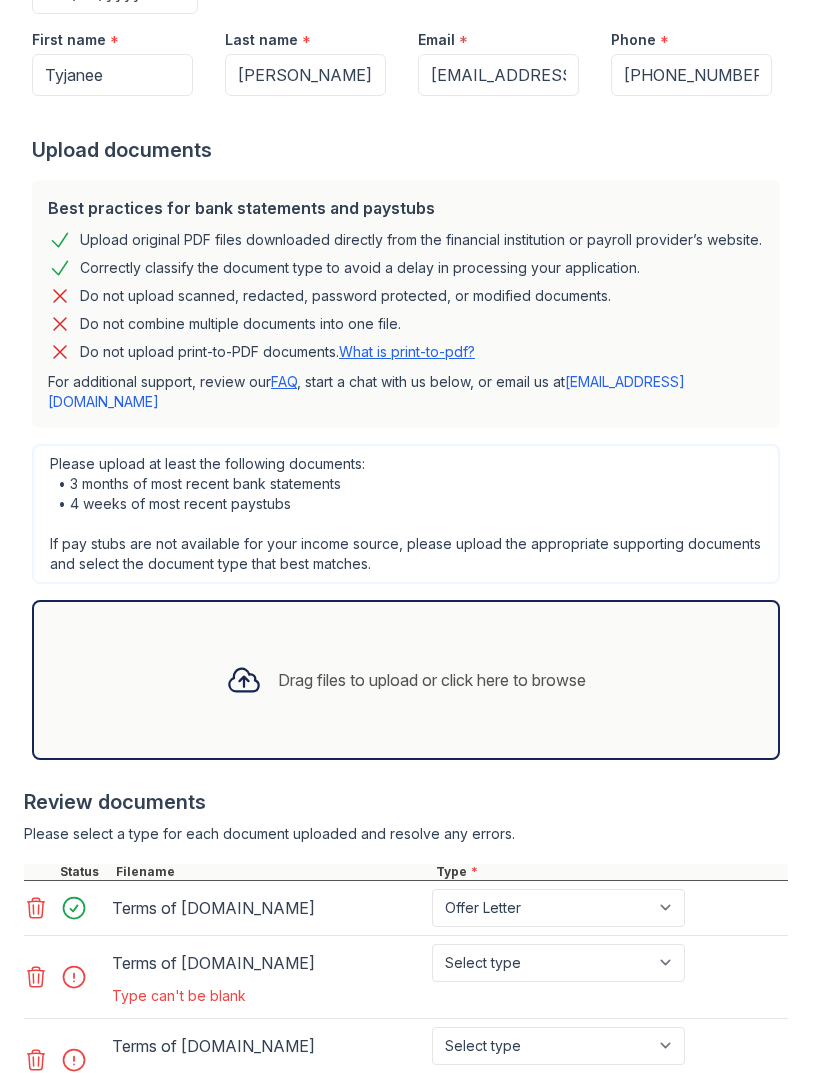
scroll to position [414, 0]
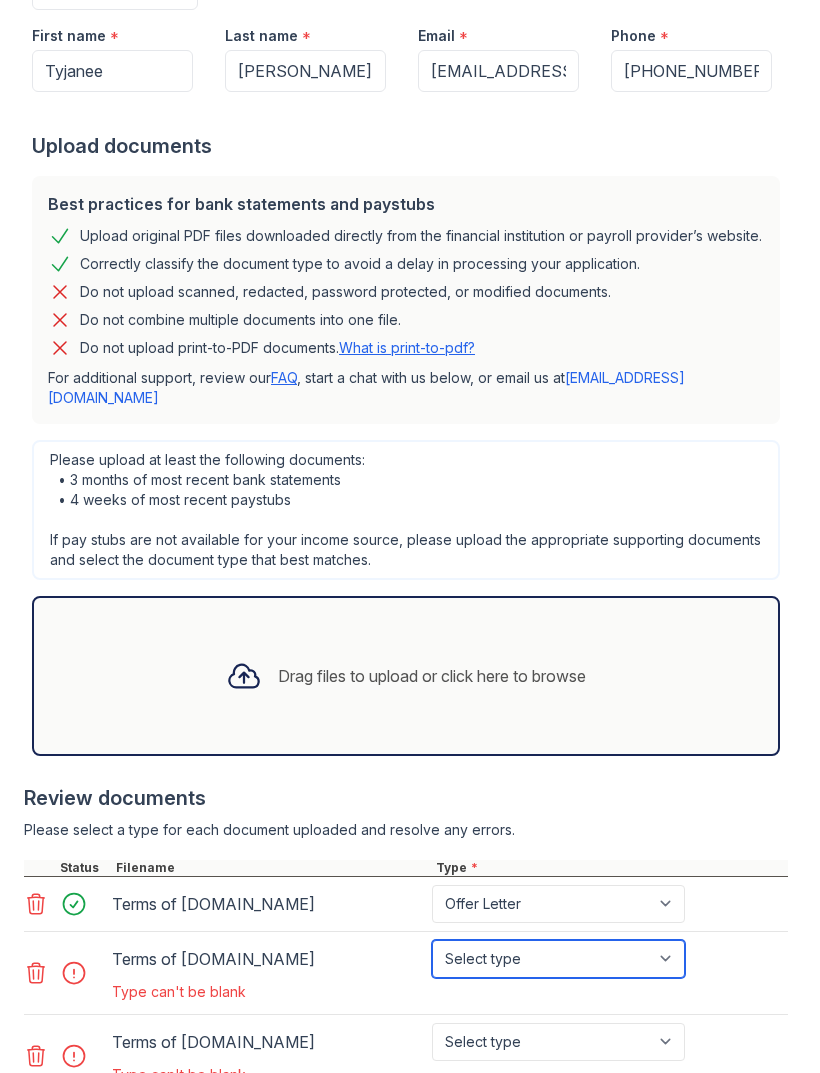
click at [655, 940] on select "Select type Paystub Bank Statement Offer Letter Tax Documents Benefit Award Let…" at bounding box center [558, 959] width 253 height 38
select select "offer_letter"
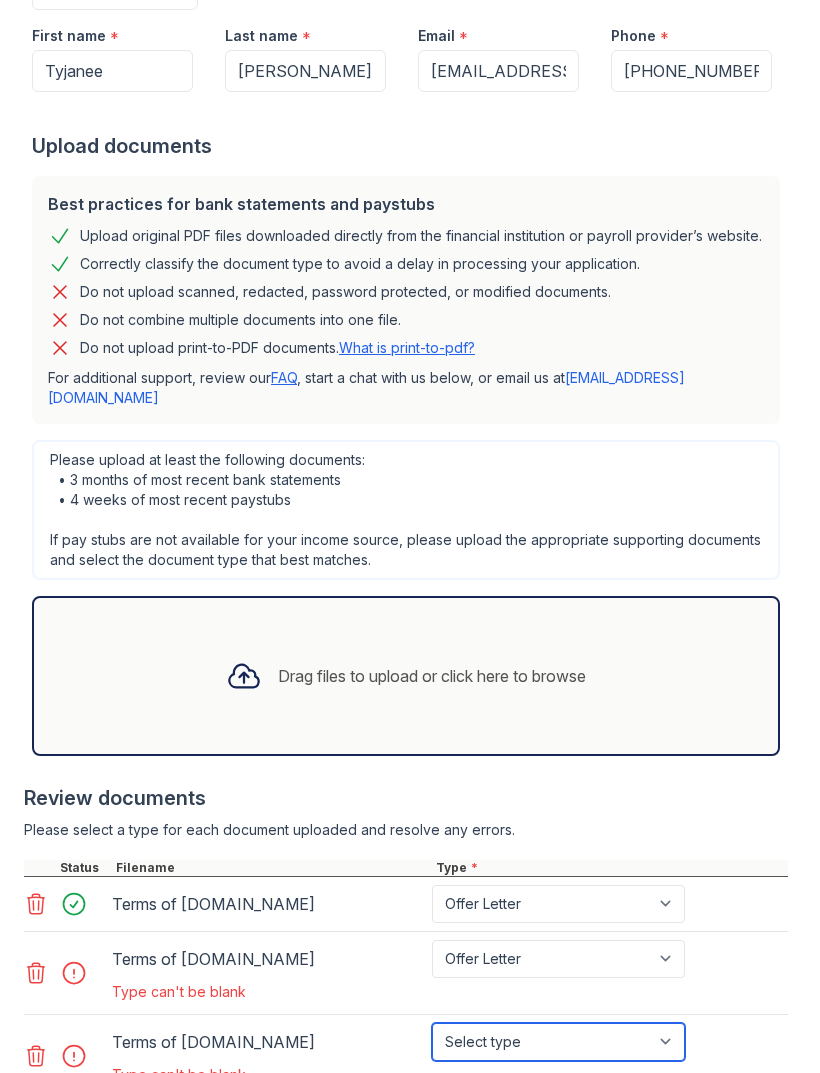
click at [615, 1023] on select "Select type Paystub Bank Statement Offer Letter Tax Documents Benefit Award Let…" at bounding box center [558, 1042] width 253 height 38
select select "offer_letter"
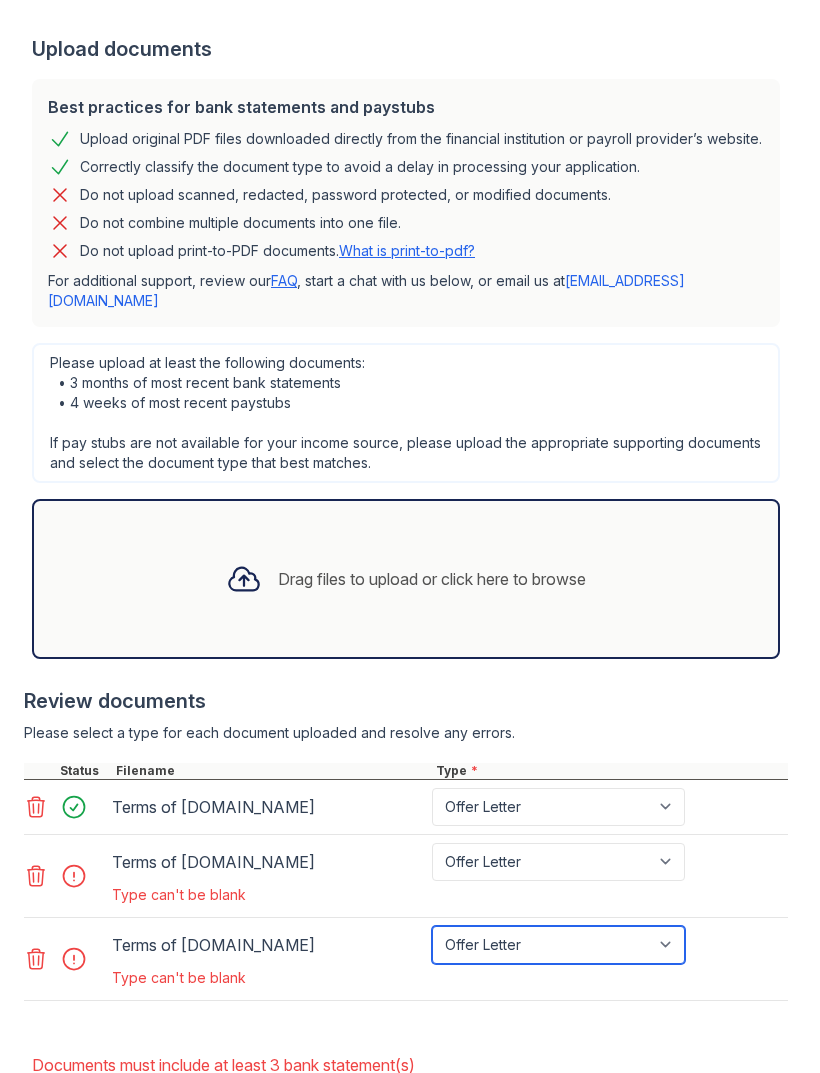
scroll to position [537, 0]
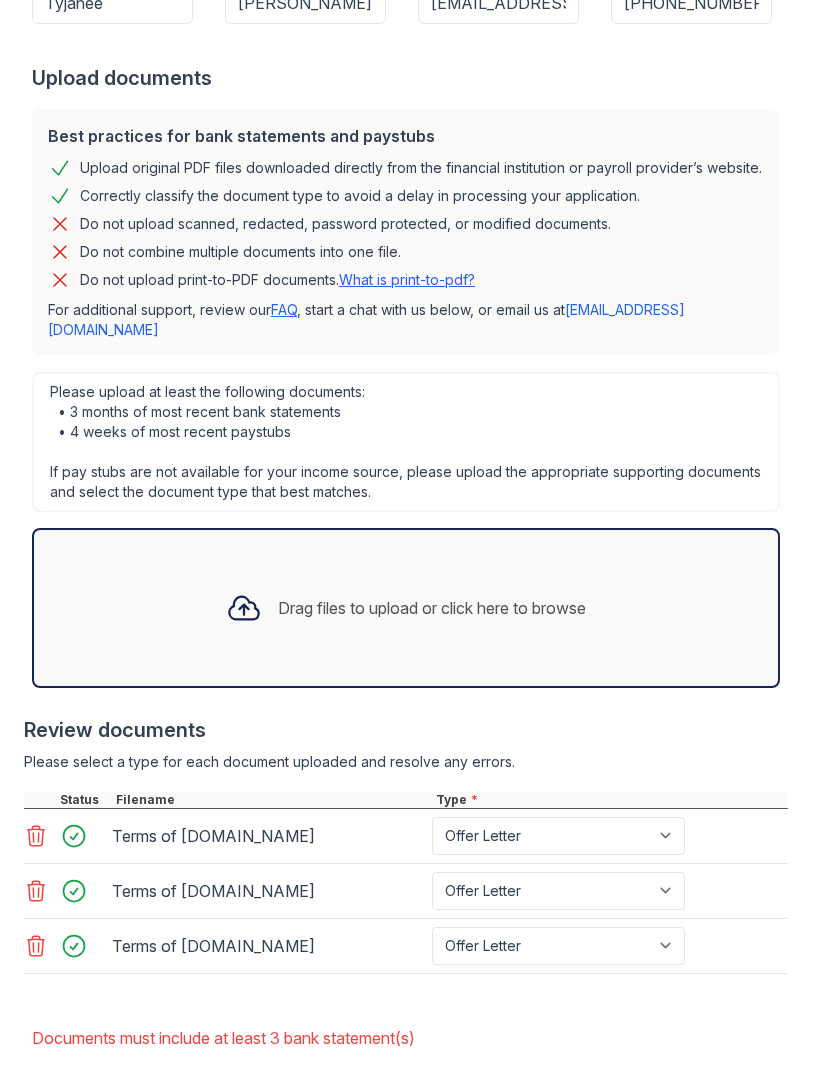
scroll to position [481, 0]
click at [657, 873] on select "Paystub Bank Statement Offer Letter Tax Documents Benefit Award Letter Investme…" at bounding box center [558, 892] width 253 height 38
select select "other"
click at [632, 928] on select "Paystub Bank Statement Offer Letter Tax Documents Benefit Award Letter Investme…" at bounding box center [558, 947] width 253 height 38
click at [619, 928] on select "Paystub Bank Statement Offer Letter Tax Documents Benefit Award Letter Investme…" at bounding box center [558, 947] width 253 height 38
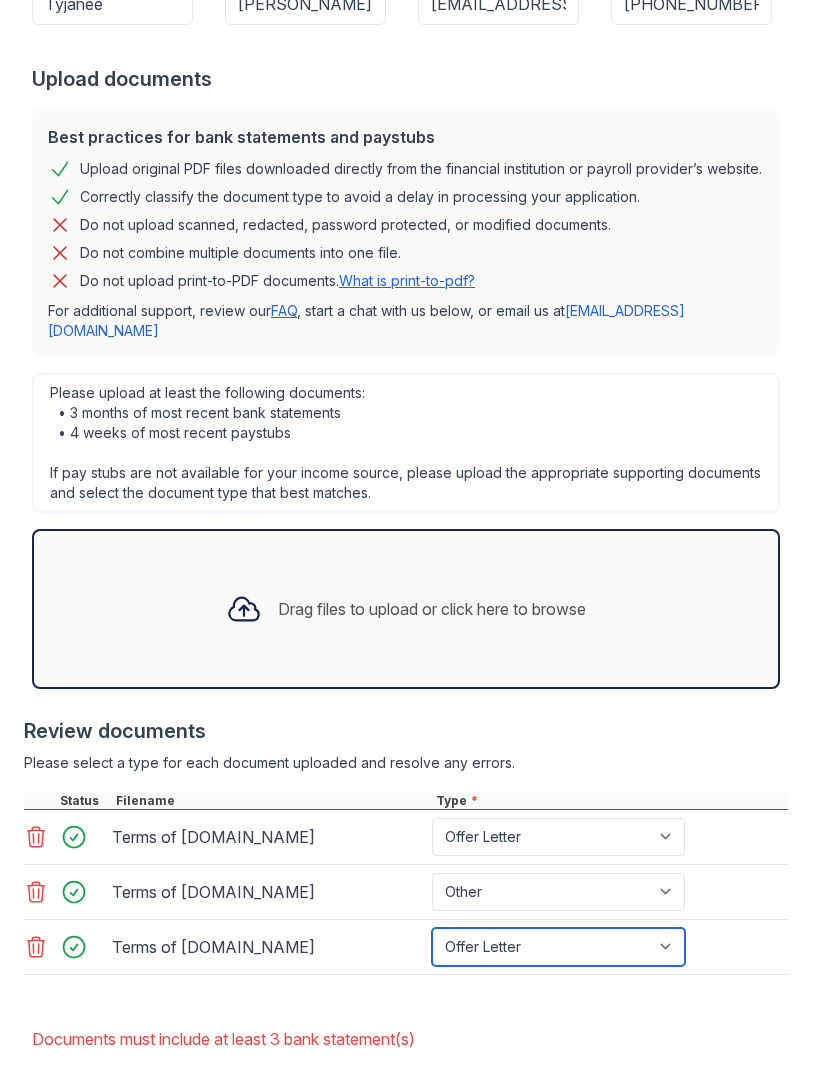
select select "other"
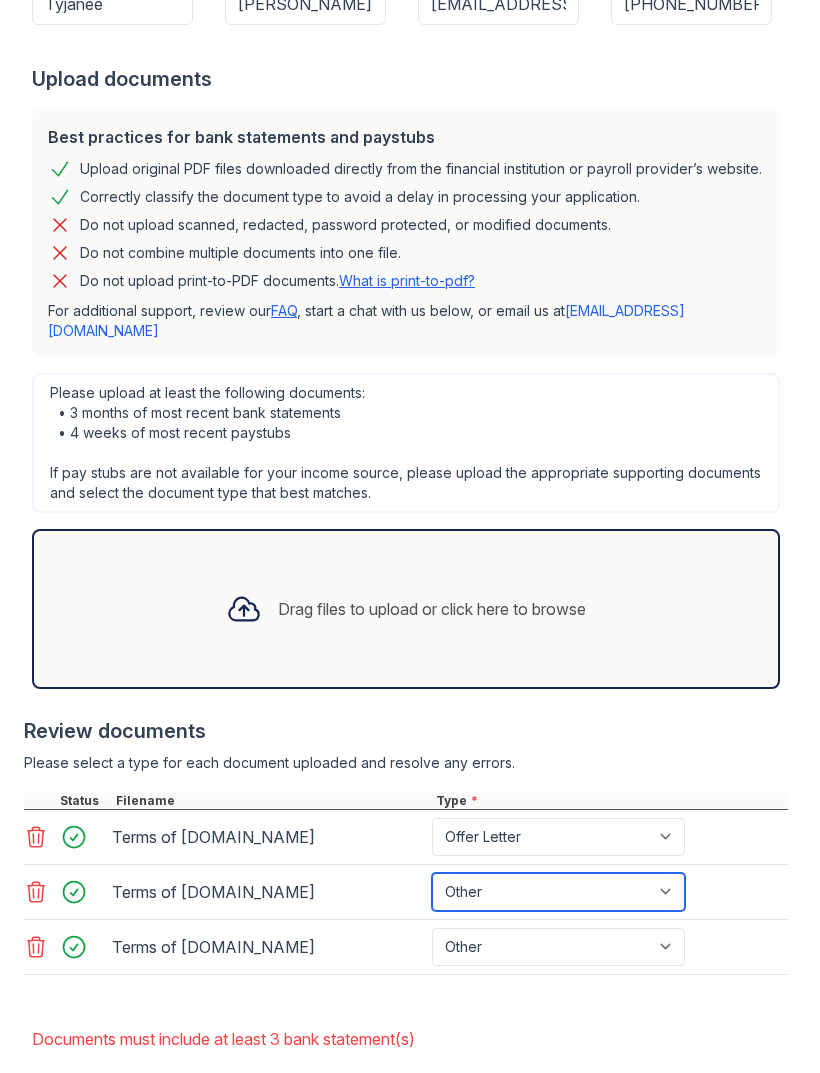
click at [630, 873] on select "Paystub Bank Statement Offer Letter Tax Documents Benefit Award Letter Investme…" at bounding box center [558, 892] width 253 height 38
select select "bank_statement"
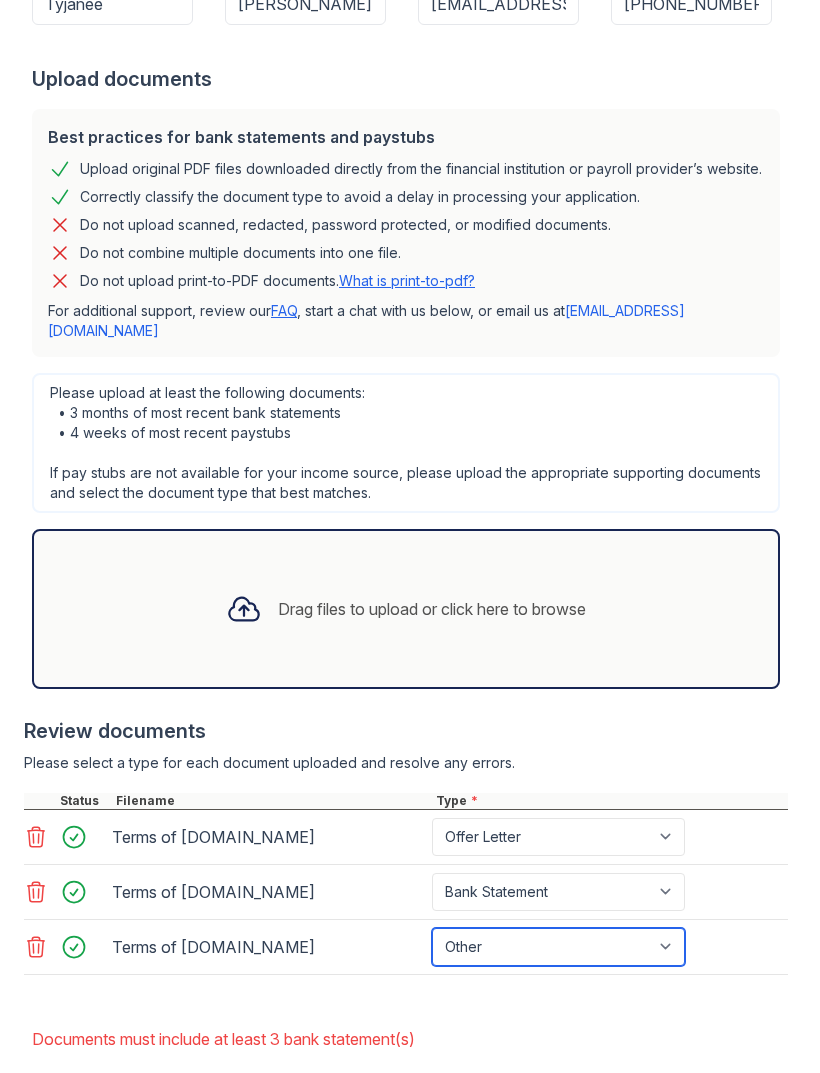
click at [598, 928] on select "Paystub Bank Statement Offer Letter Tax Documents Benefit Award Letter Investme…" at bounding box center [558, 947] width 253 height 38
select select "bank_statement"
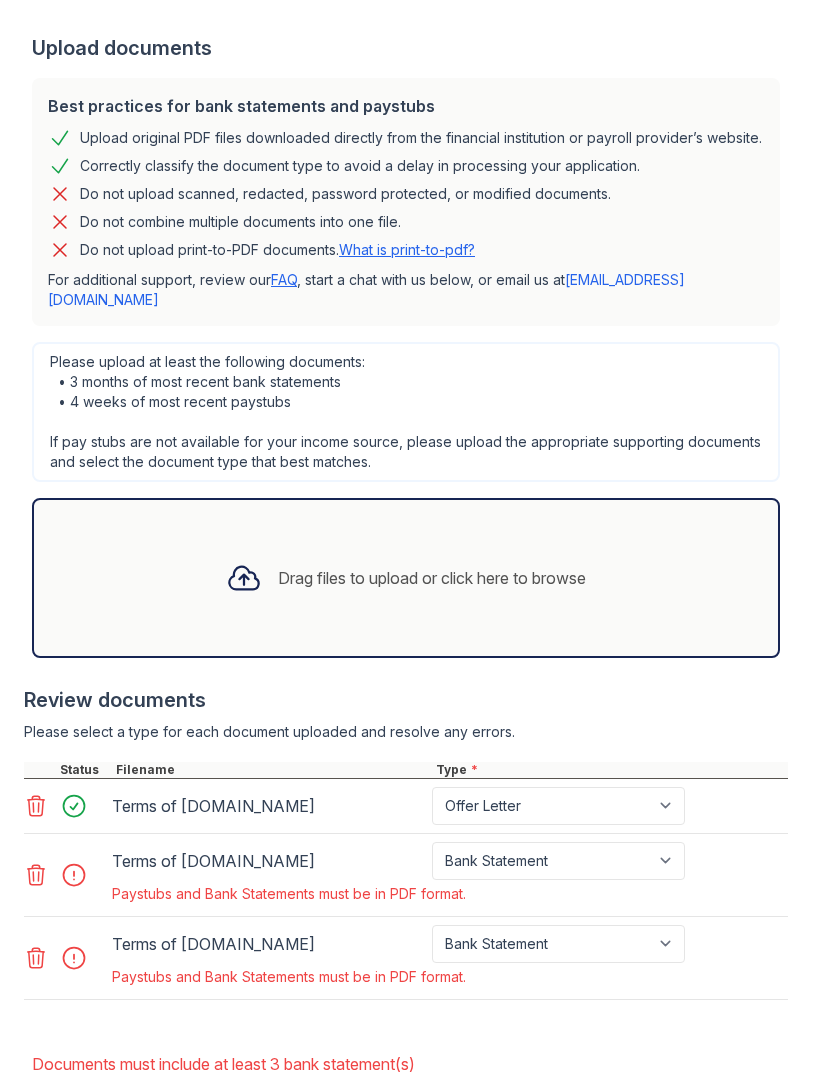
scroll to position [533, 0]
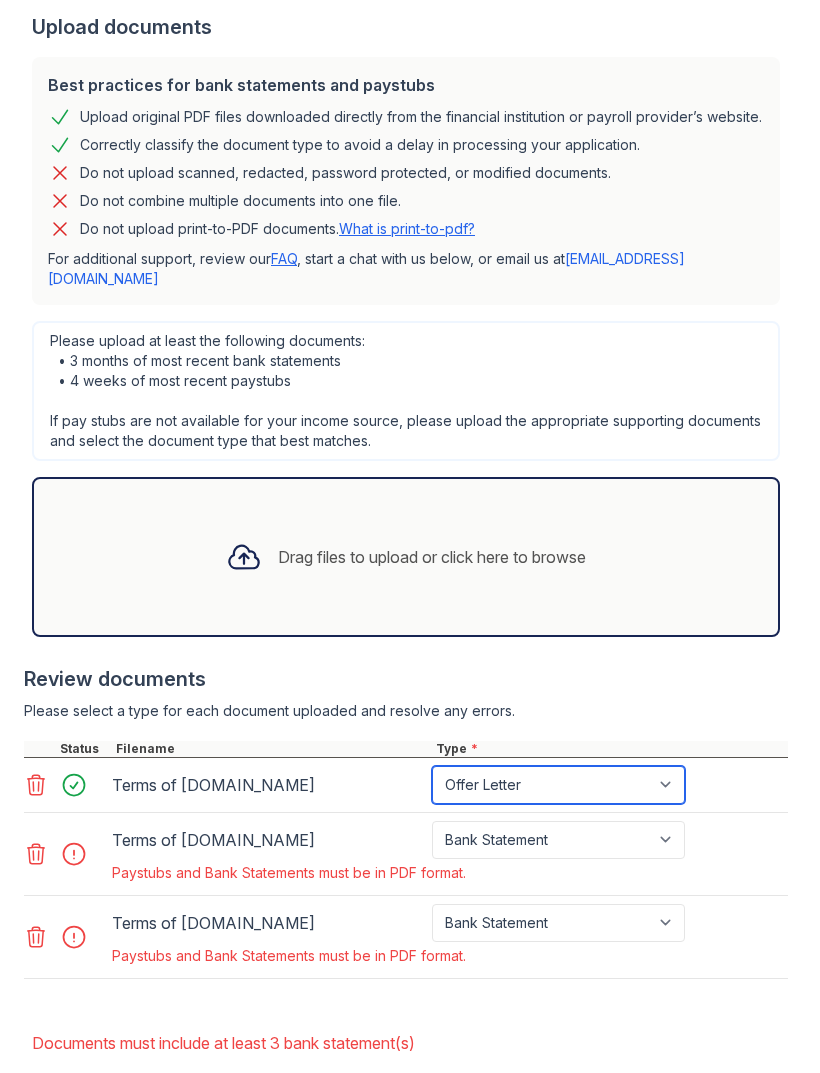
click at [635, 766] on select "Paystub Bank Statement Offer Letter Tax Documents Benefit Award Letter Investme…" at bounding box center [558, 785] width 253 height 38
select select "bank_statement"
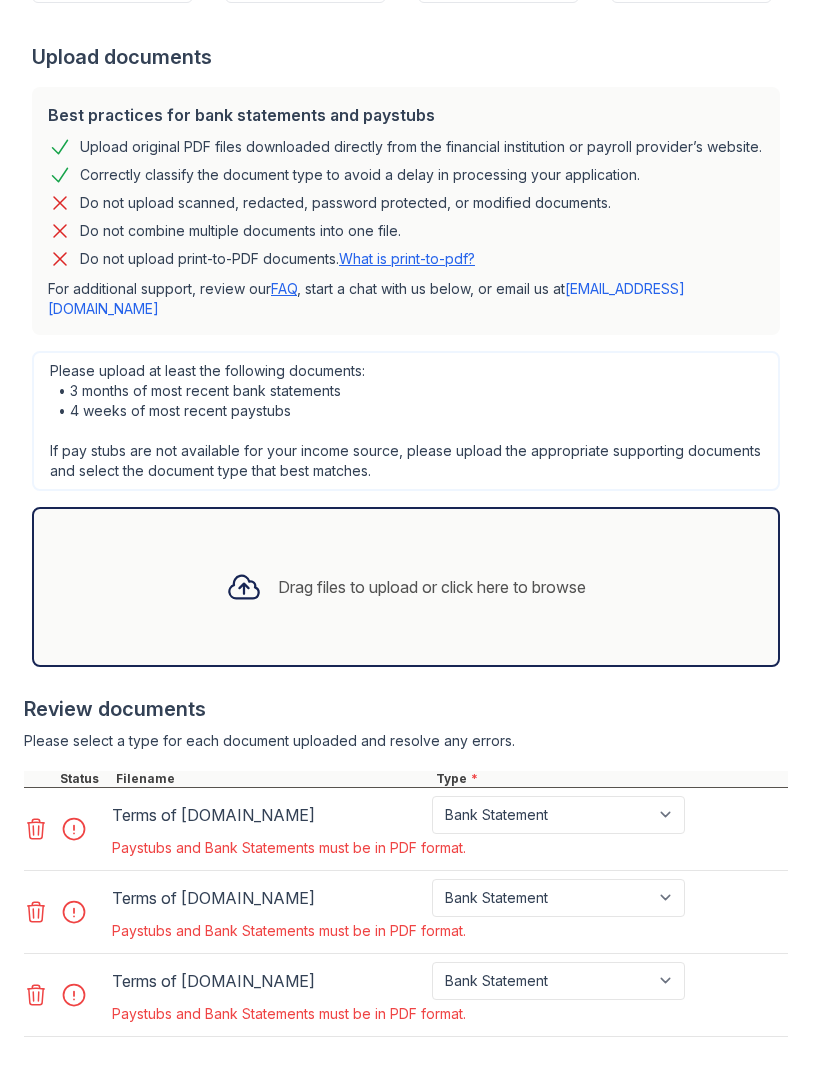
scroll to position [501, 0]
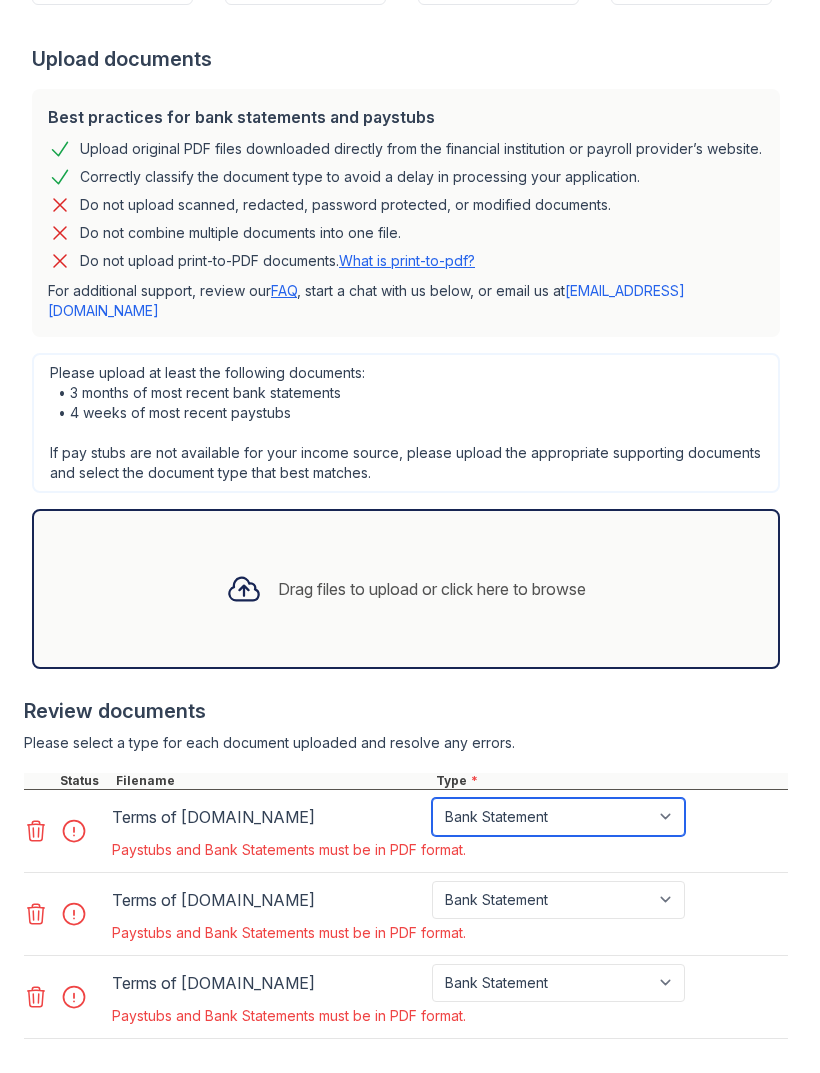
click at [645, 798] on select "Paystub Bank Statement Offer Letter Tax Documents Benefit Award Letter Investme…" at bounding box center [558, 817] width 253 height 38
select select "offer_letter"
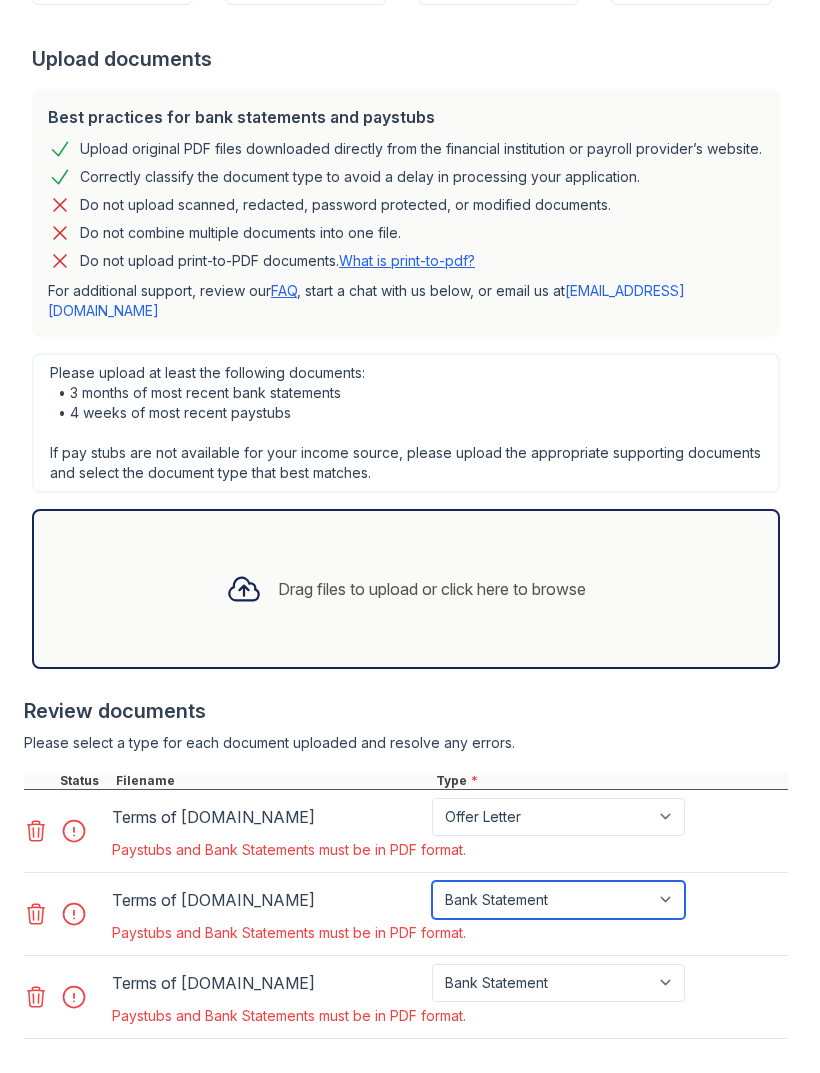
click at [645, 881] on select "Paystub Bank Statement Offer Letter Tax Documents Benefit Award Letter Investme…" at bounding box center [558, 900] width 253 height 38
select select "other"
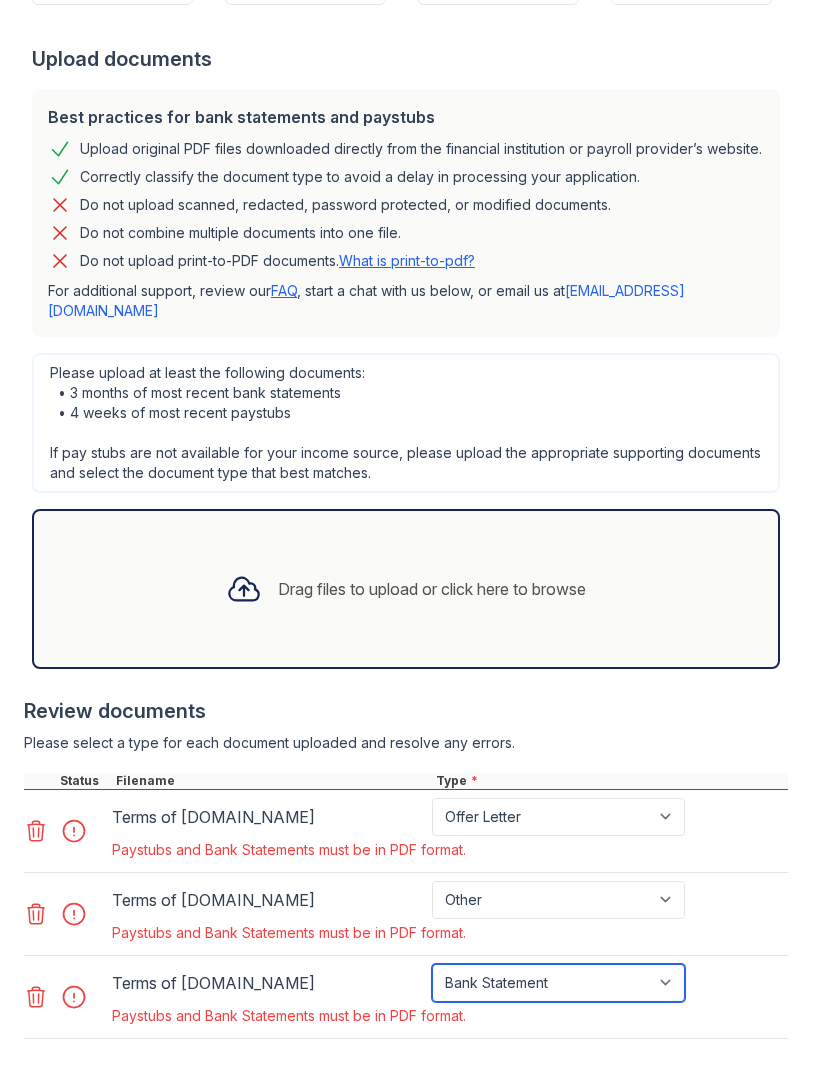
click at [624, 964] on select "Paystub Bank Statement Offer Letter Tax Documents Benefit Award Letter Investme…" at bounding box center [558, 983] width 253 height 38
click at [603, 964] on select "Paystub Bank Statement Offer Letter Tax Documents Benefit Award Letter Investme…" at bounding box center [558, 983] width 253 height 38
select select "other"
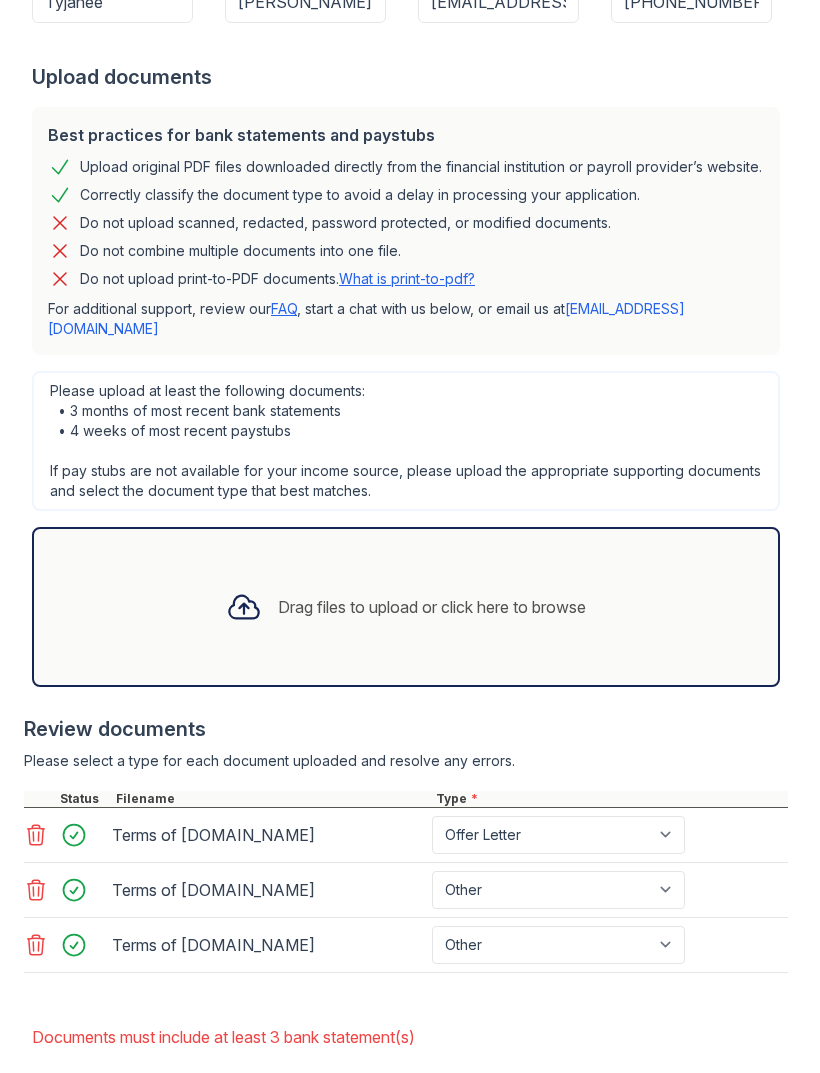
scroll to position [481, 0]
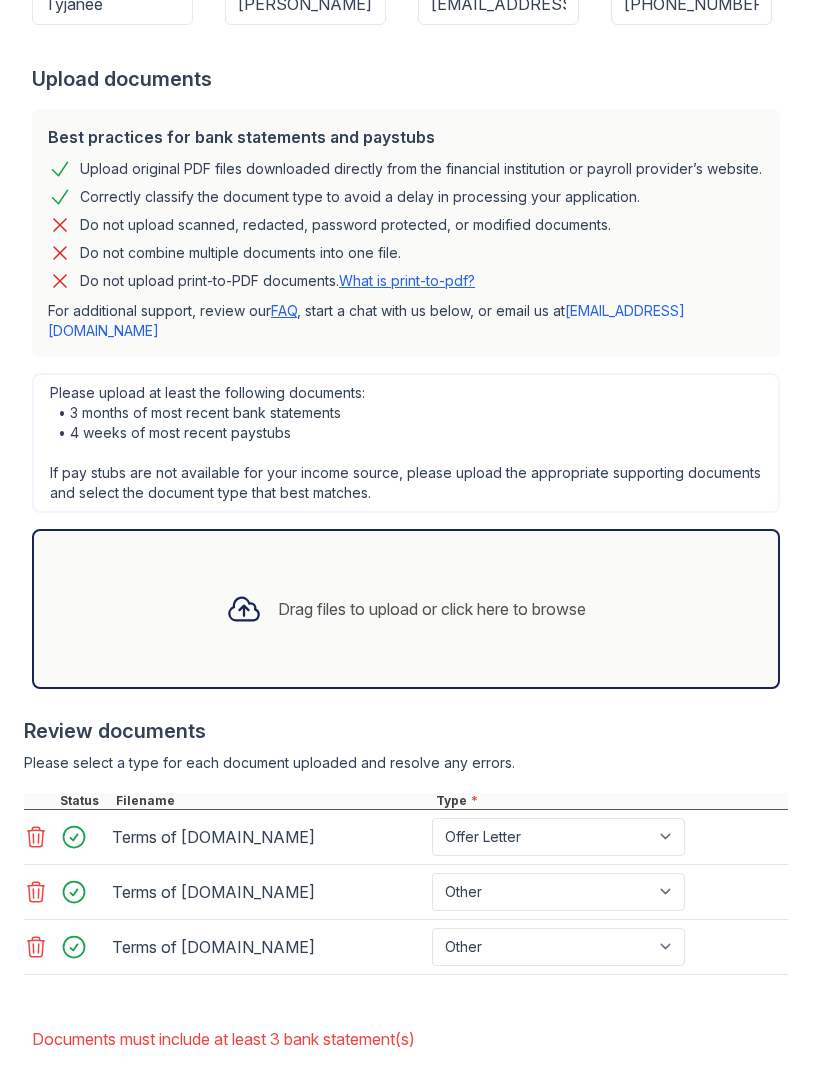
click at [27, 935] on icon at bounding box center [36, 947] width 24 height 24
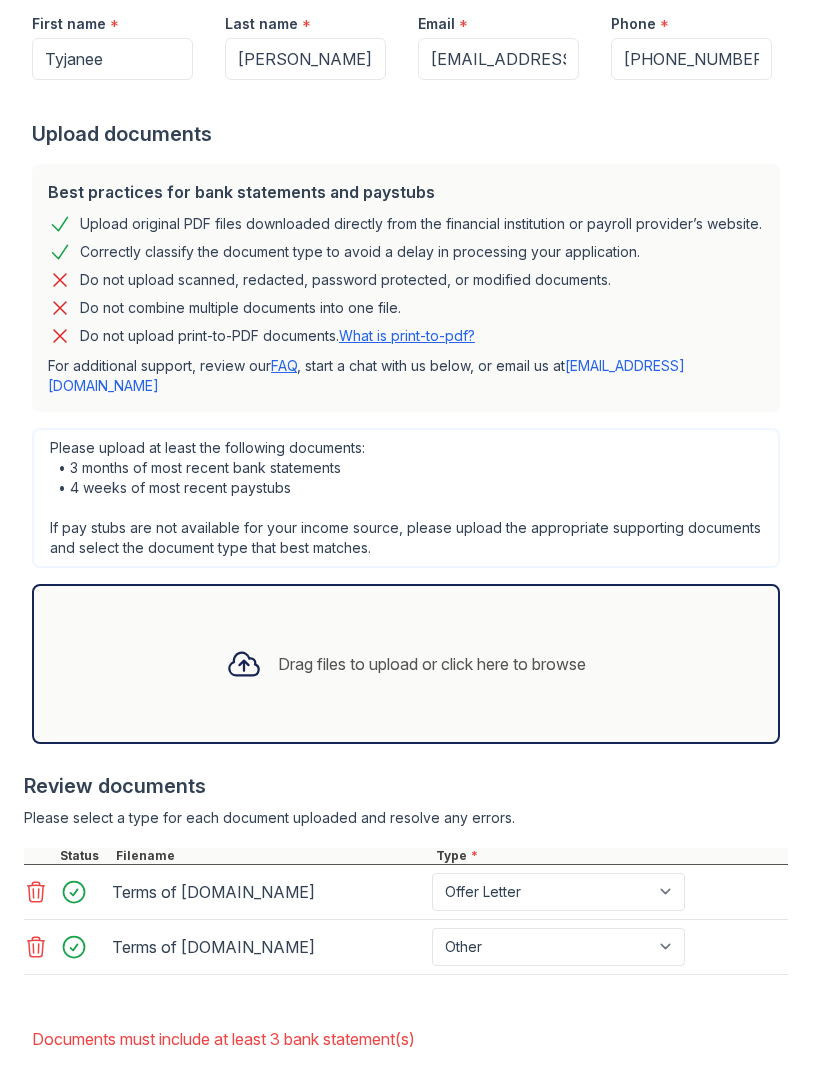
click at [45, 935] on icon at bounding box center [36, 947] width 24 height 24
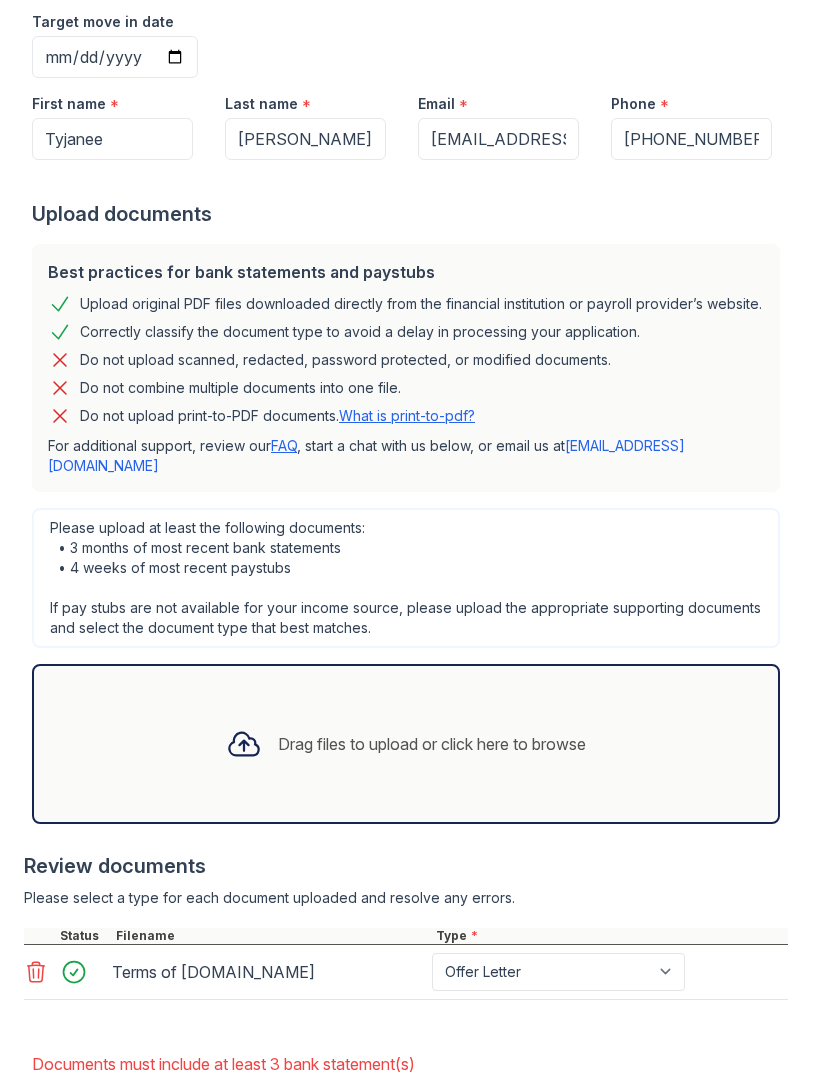
scroll to position [345, 0]
click at [674, 675] on div "Drag files to upload or click here to browse" at bounding box center [406, 745] width 748 height 160
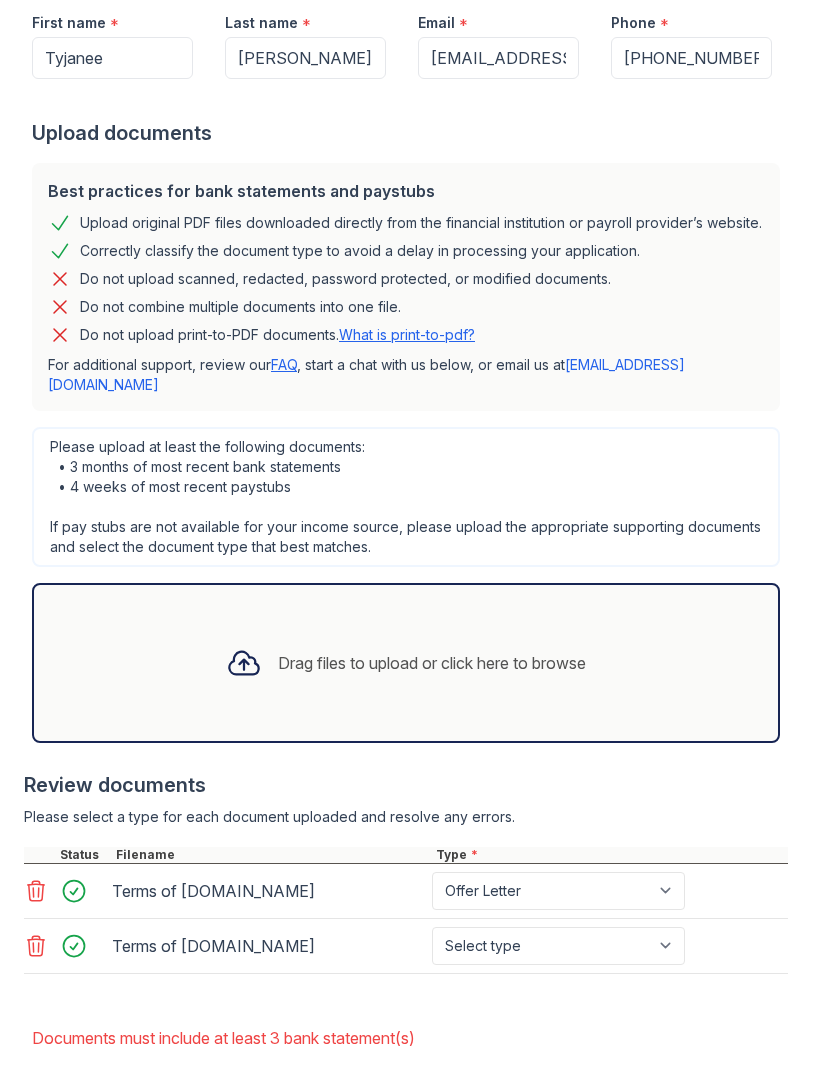
scroll to position [426, 0]
click at [76, 878] on div at bounding box center [80, 892] width 56 height 28
click at [34, 882] on icon at bounding box center [36, 892] width 17 height 20
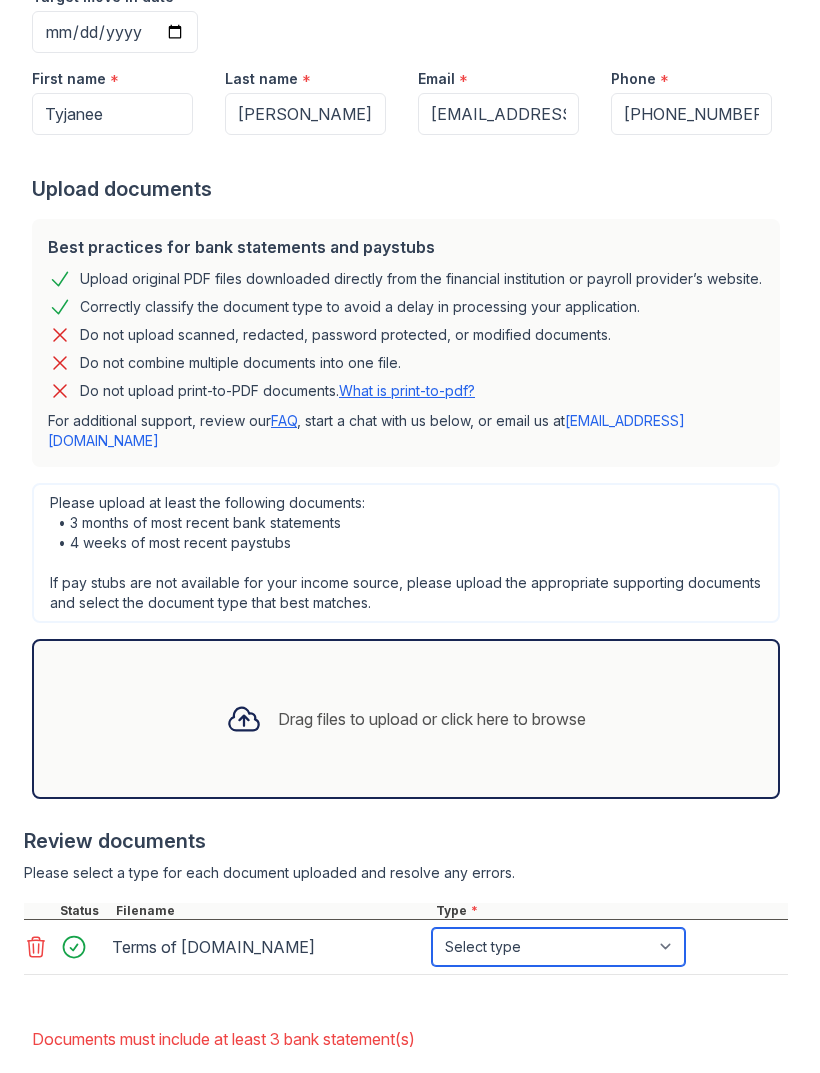
click at [616, 928] on select "Select type Paystub Bank Statement Offer Letter Tax Documents Benefit Award Let…" at bounding box center [558, 947] width 253 height 38
select select "offer_letter"
click at [633, 928] on select "Paystub Bank Statement Offer Letter Tax Documents Benefit Award Letter Investme…" at bounding box center [558, 947] width 253 height 38
select select "other"
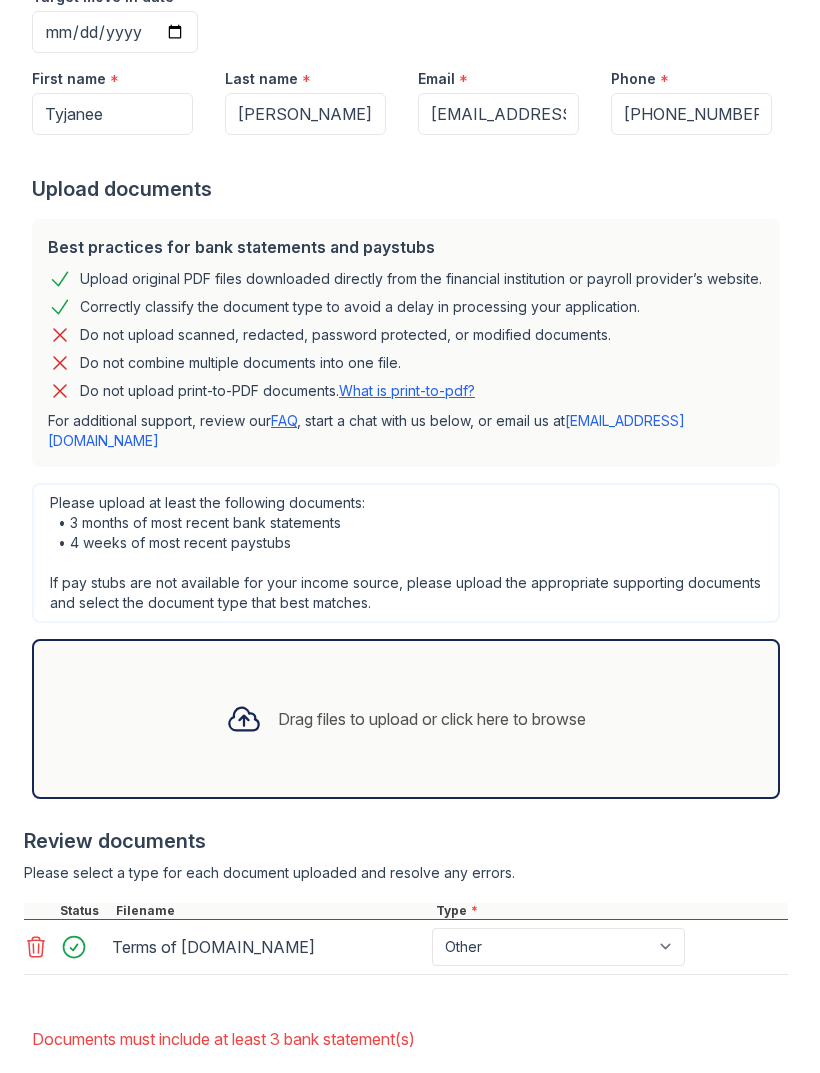
click at [635, 928] on select "Paystub Bank Statement Offer Letter Tax Documents Benefit Award Letter Investme…" at bounding box center [558, 947] width 253 height 38
click at [612, 928] on select "Paystub Bank Statement Offer Letter Tax Documents Benefit Award Letter Investme…" at bounding box center [558, 947] width 253 height 38
select select "paystub"
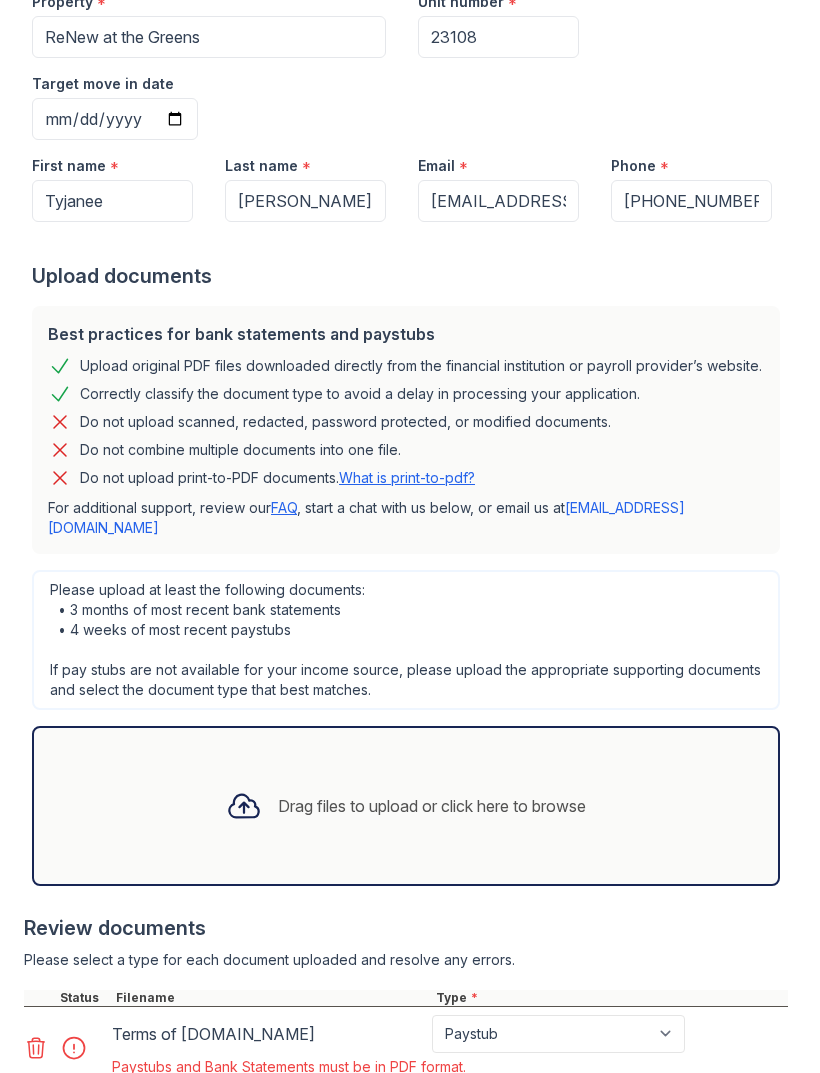
scroll to position [315, 0]
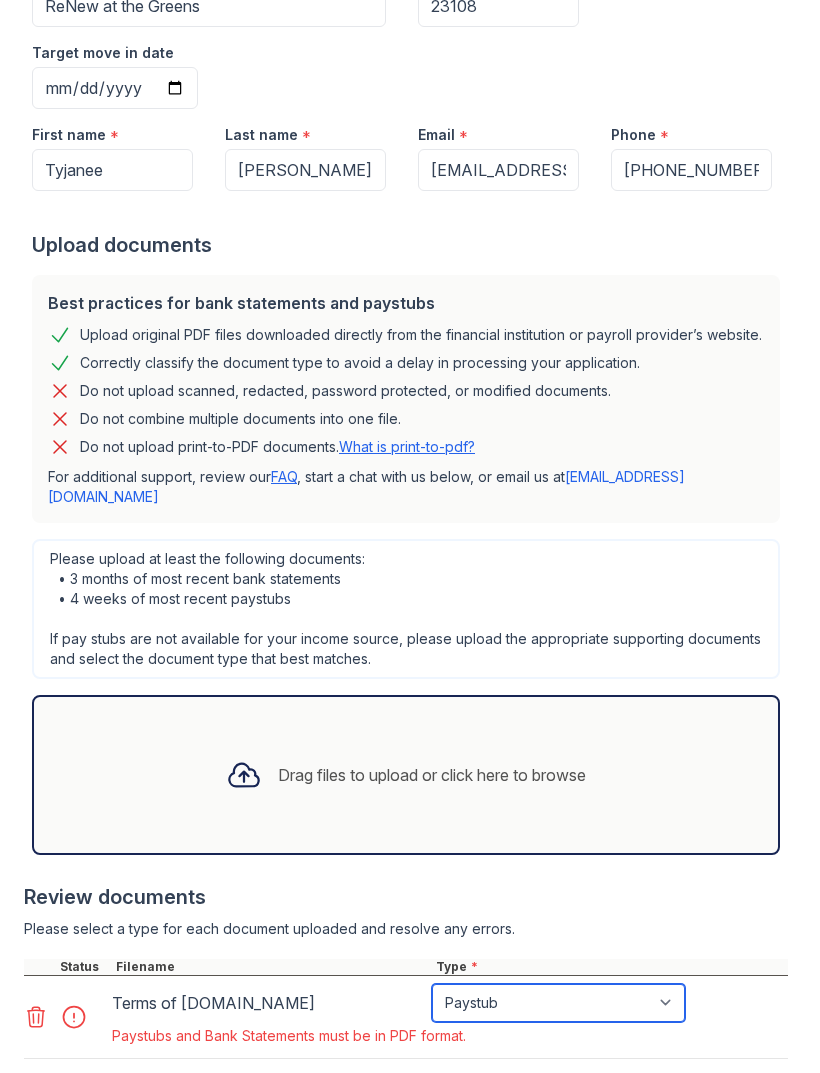
click at [652, 984] on select "Paystub Bank Statement Offer Letter Tax Documents Benefit Award Letter Investme…" at bounding box center [558, 1003] width 253 height 38
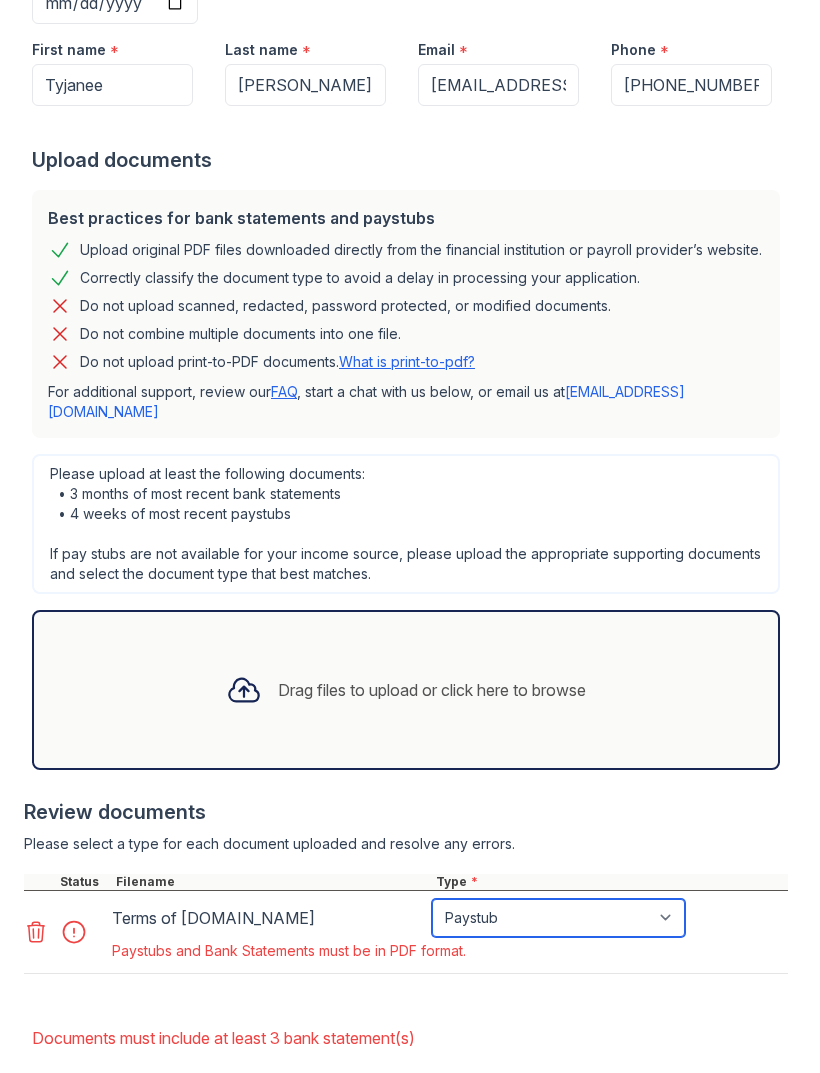
scroll to position [399, 0]
